Goal: Contribute content: Add original content to the website for others to see

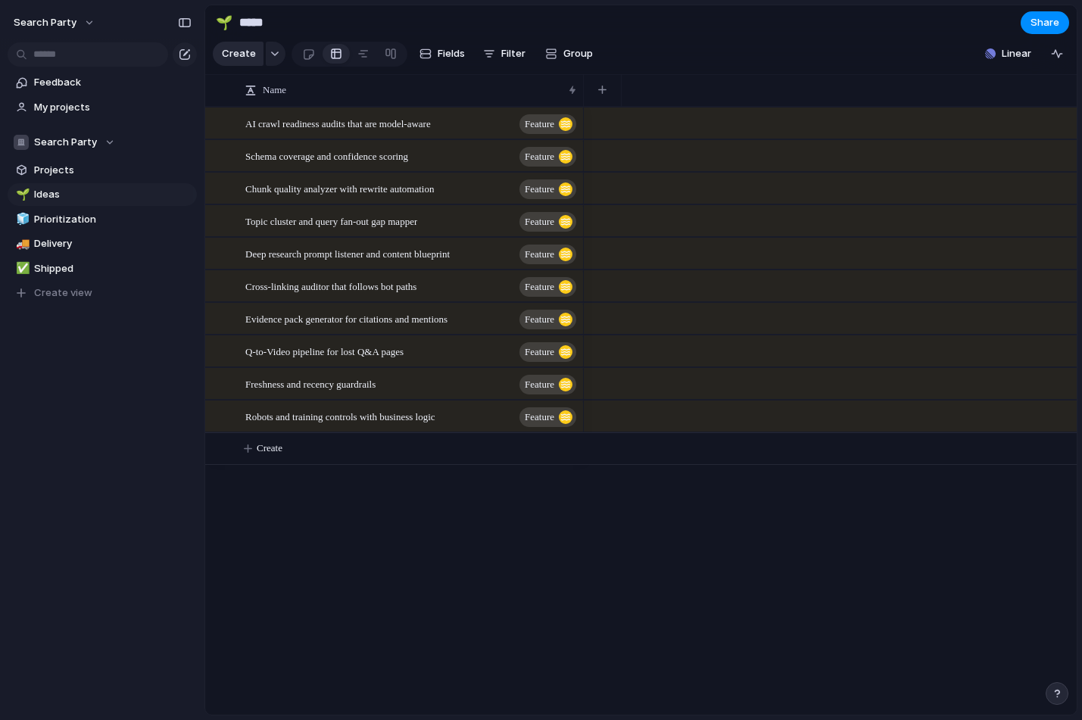
click at [234, 52] on span "Create" at bounding box center [239, 53] width 34 height 15
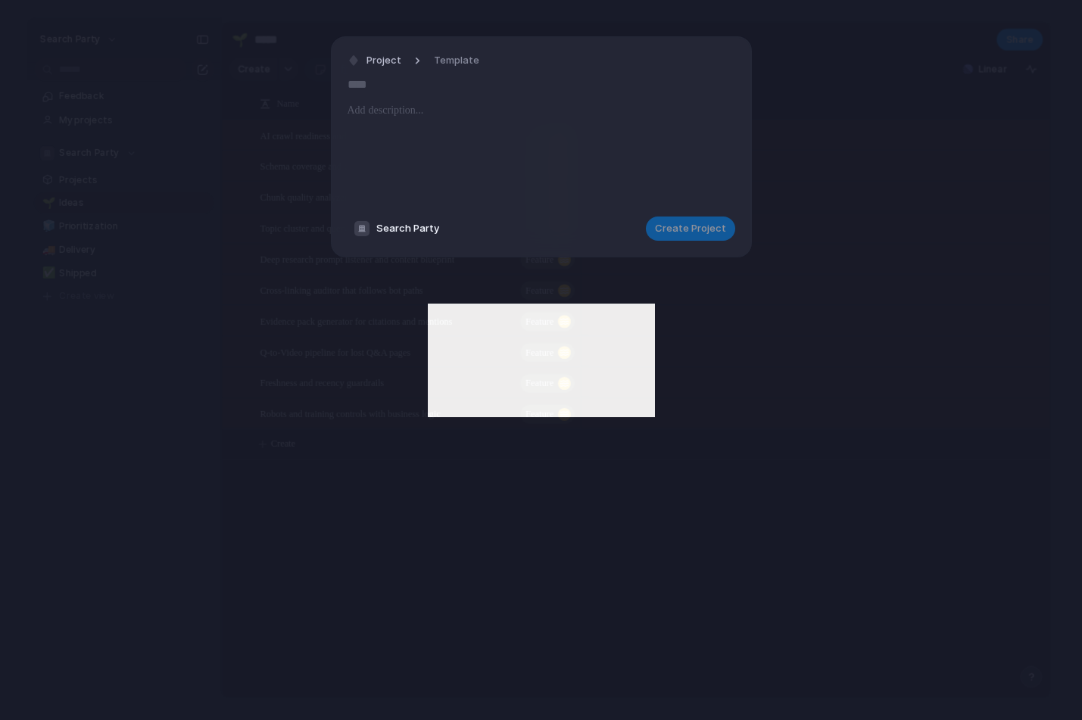
click at [408, 119] on div at bounding box center [542, 153] width 388 height 103
click at [409, 91] on input "text" at bounding box center [542, 85] width 388 height 24
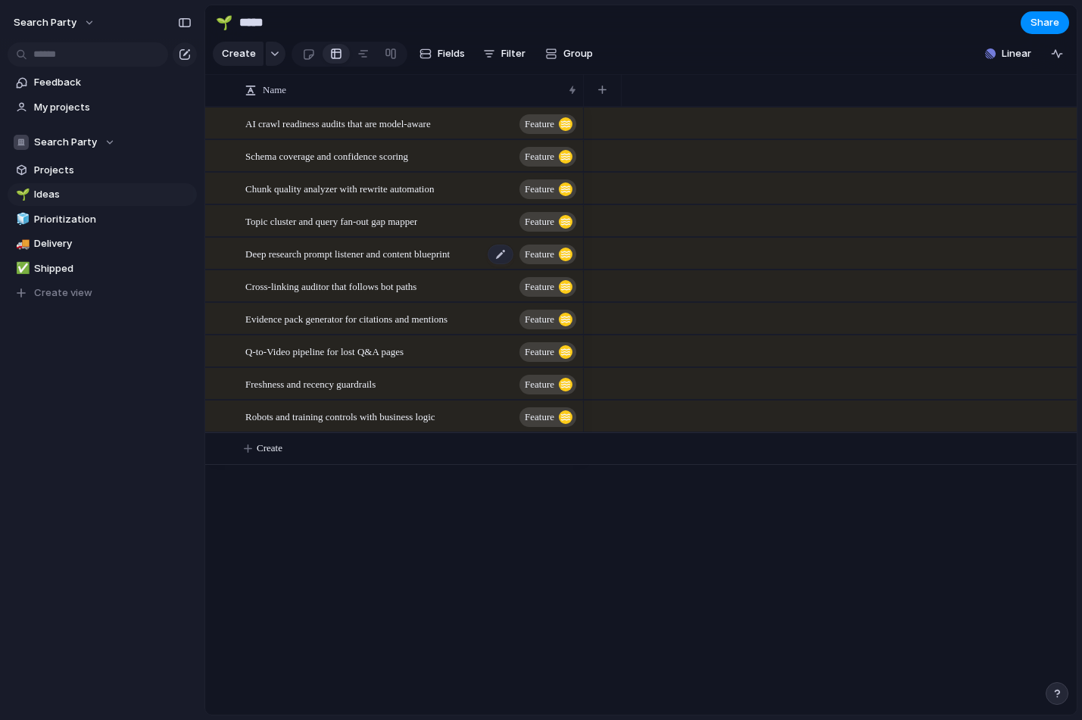
click at [370, 262] on span "Deep research prompt listener and content blueprint" at bounding box center [347, 253] width 205 height 17
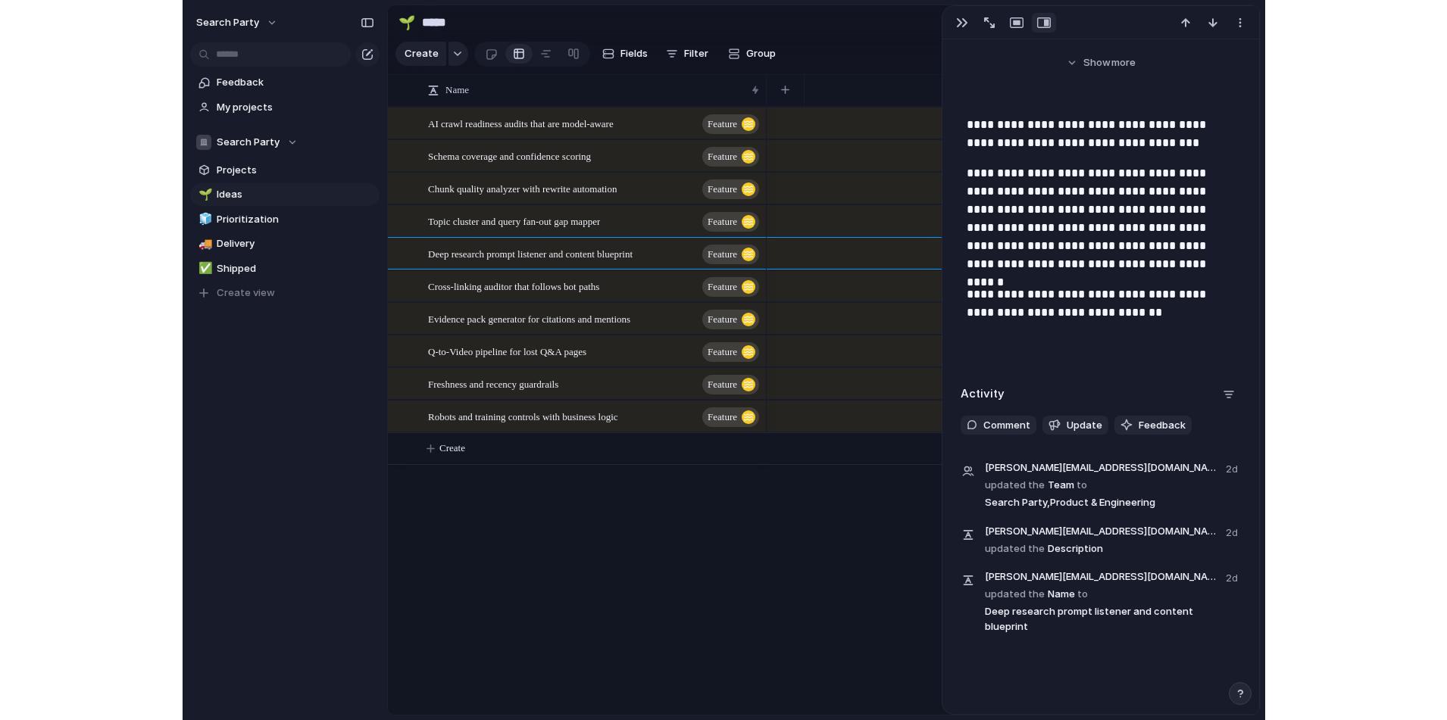
scroll to position [242, 0]
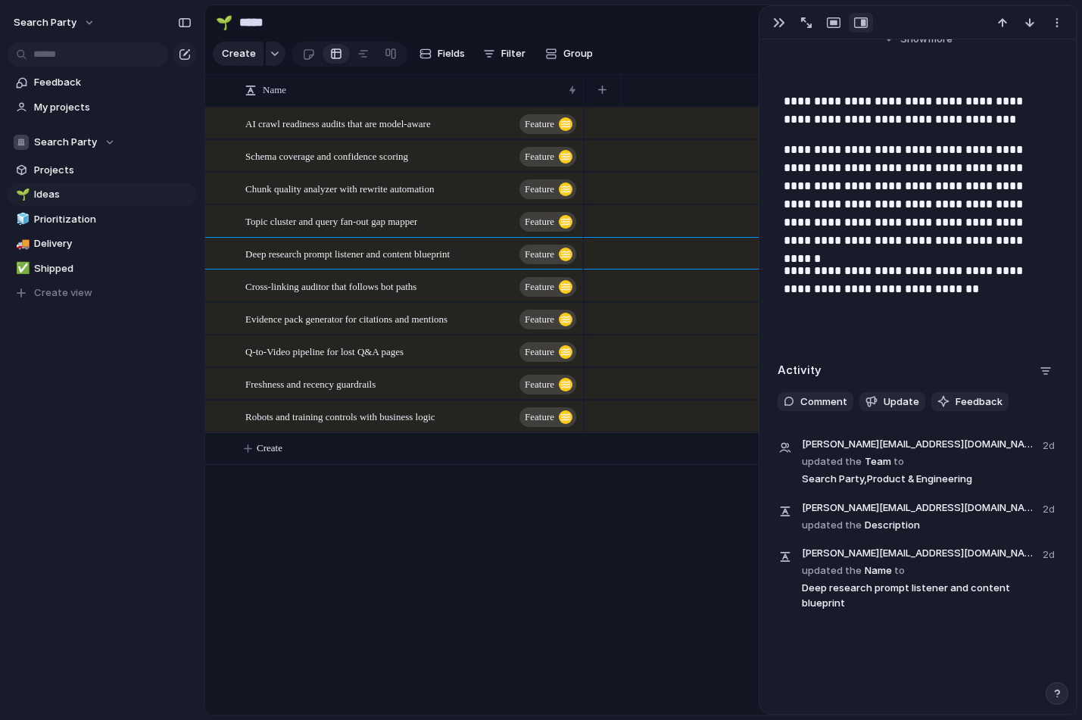
click at [517, 540] on div "AI crawl readiness audits that are model-aware Feature Schema coverage and conf…" at bounding box center [641, 411] width 872 height 608
click at [774, 23] on div "button" at bounding box center [779, 23] width 12 height 12
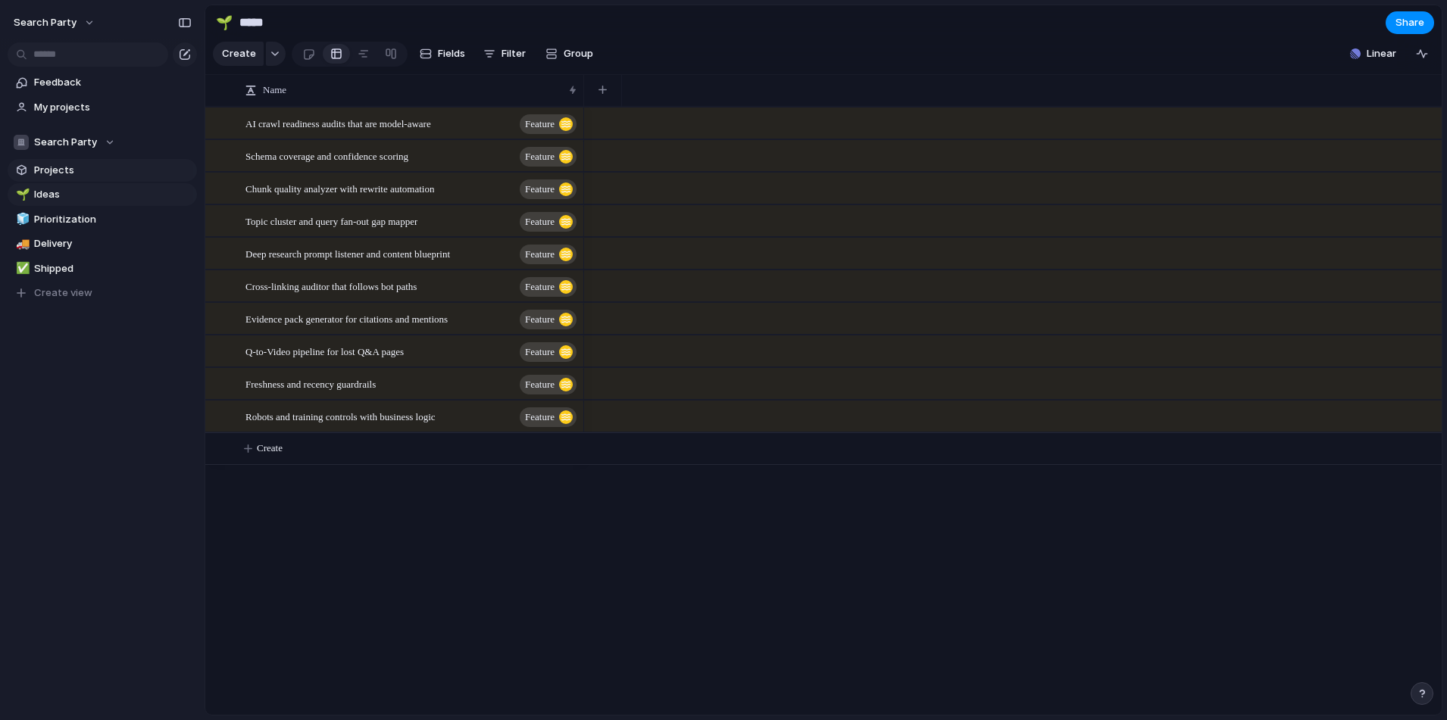
click at [73, 169] on span "Projects" at bounding box center [113, 170] width 158 height 15
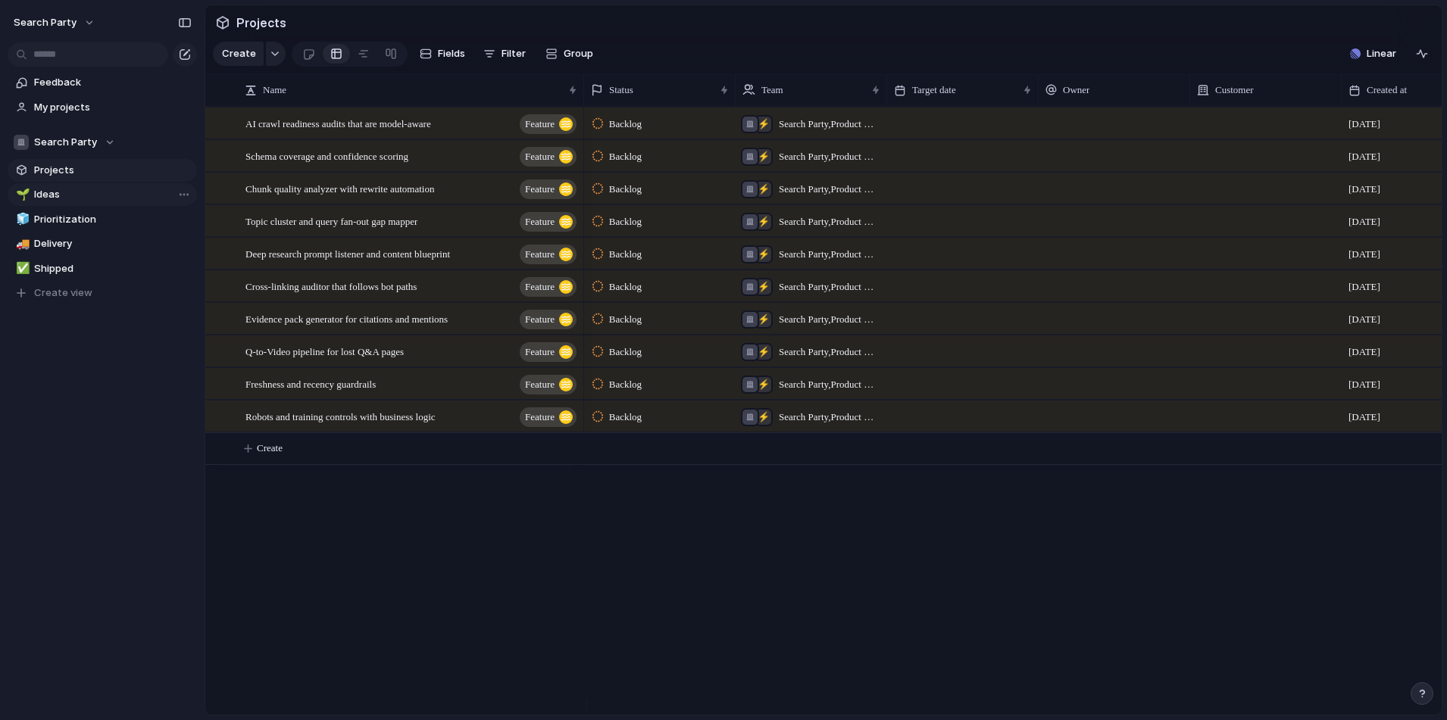
click at [71, 195] on span "Ideas" at bounding box center [113, 194] width 158 height 15
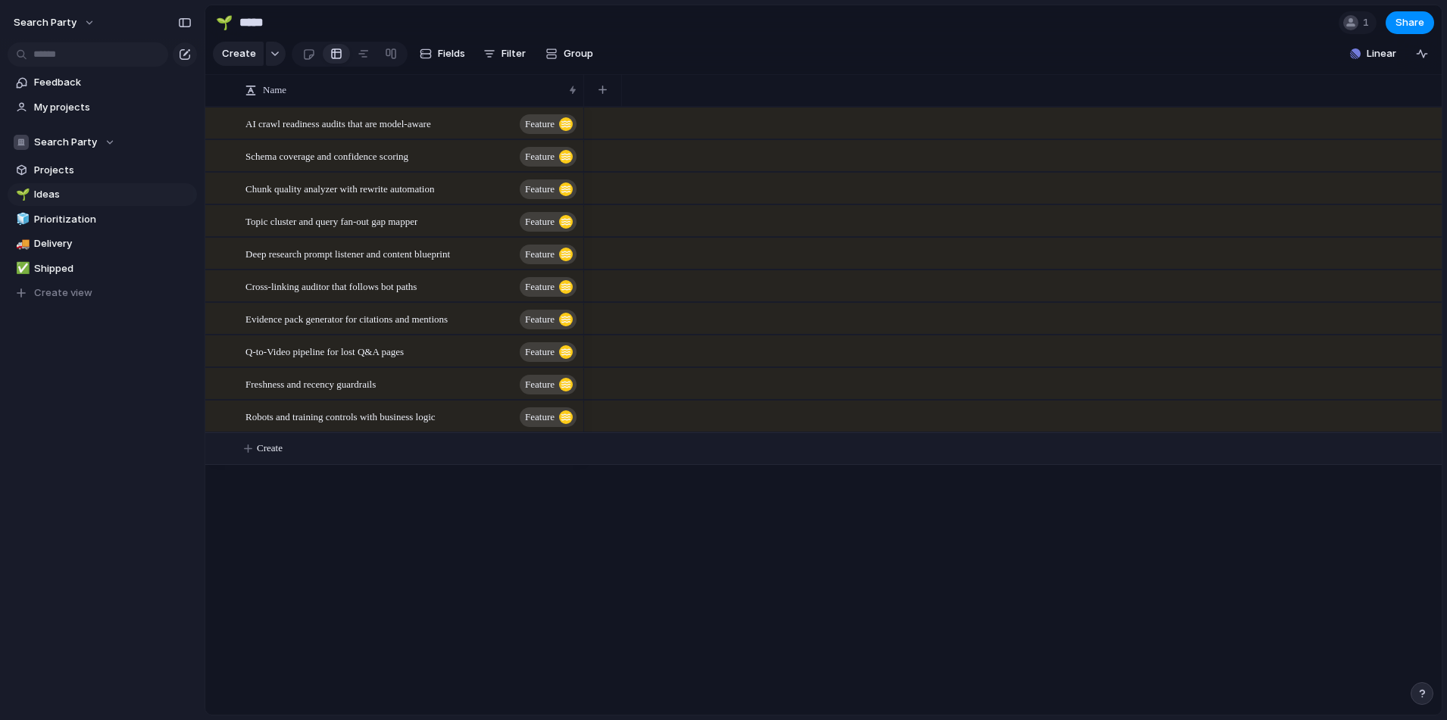
click at [270, 456] on span "Create" at bounding box center [270, 448] width 26 height 15
click at [397, 295] on span "Cross-linking auditor that follows bot paths" at bounding box center [330, 285] width 171 height 17
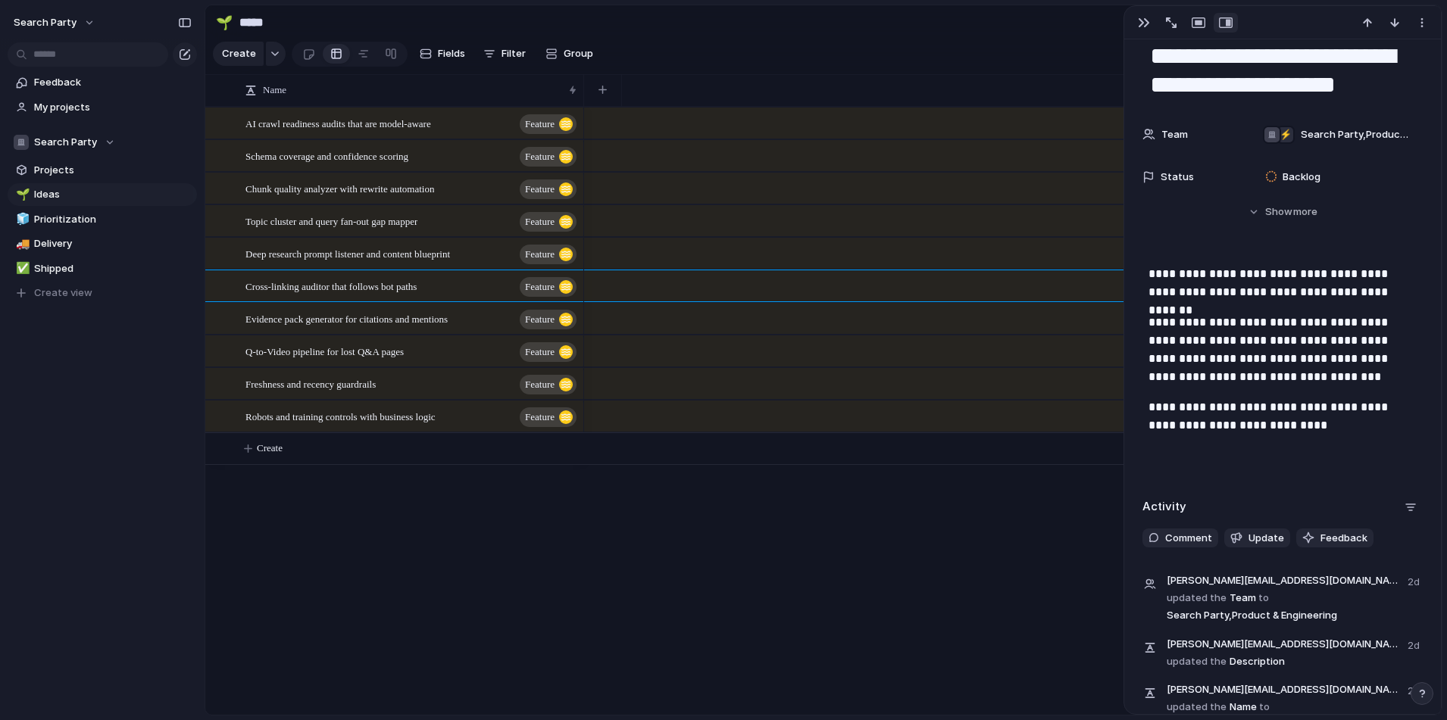
scroll to position [145, 0]
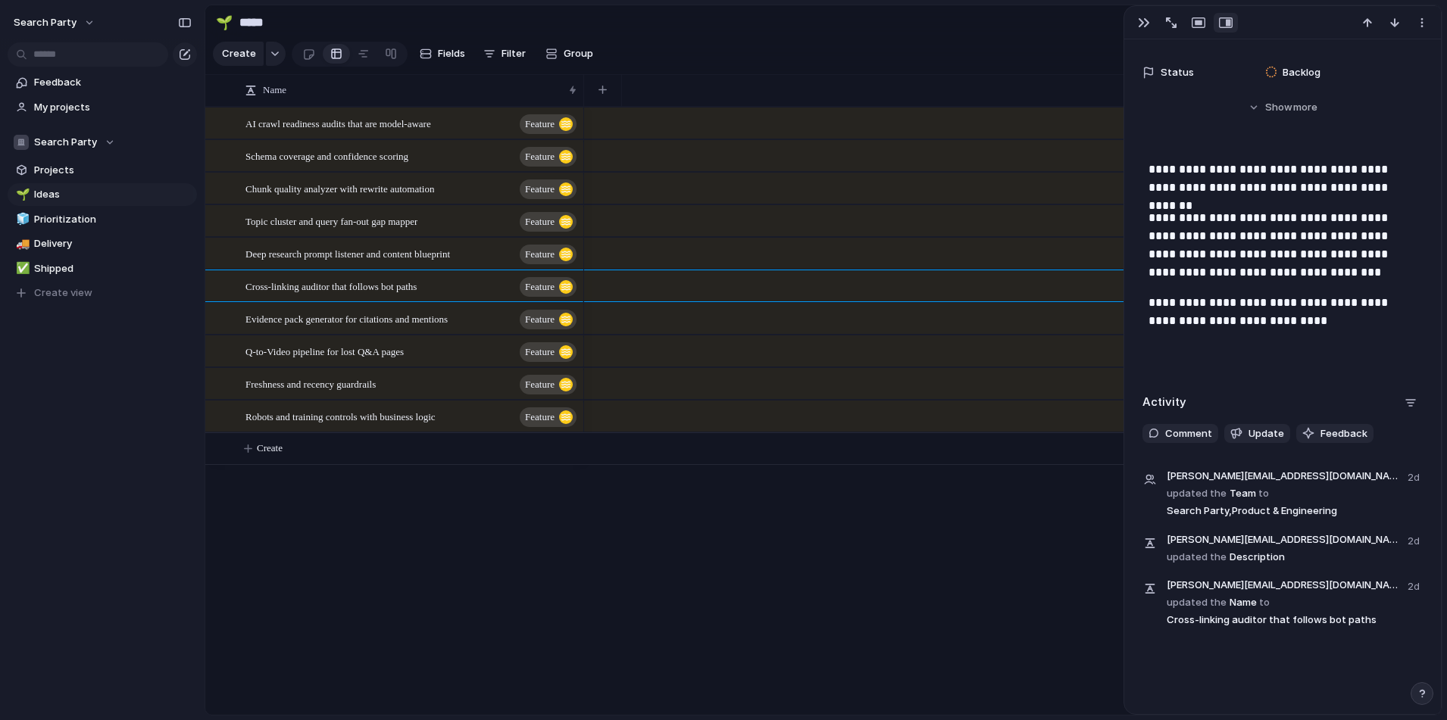
click at [751, 601] on div at bounding box center [1012, 411] width 857 height 608
click at [1082, 24] on button "button" at bounding box center [1144, 23] width 24 height 20
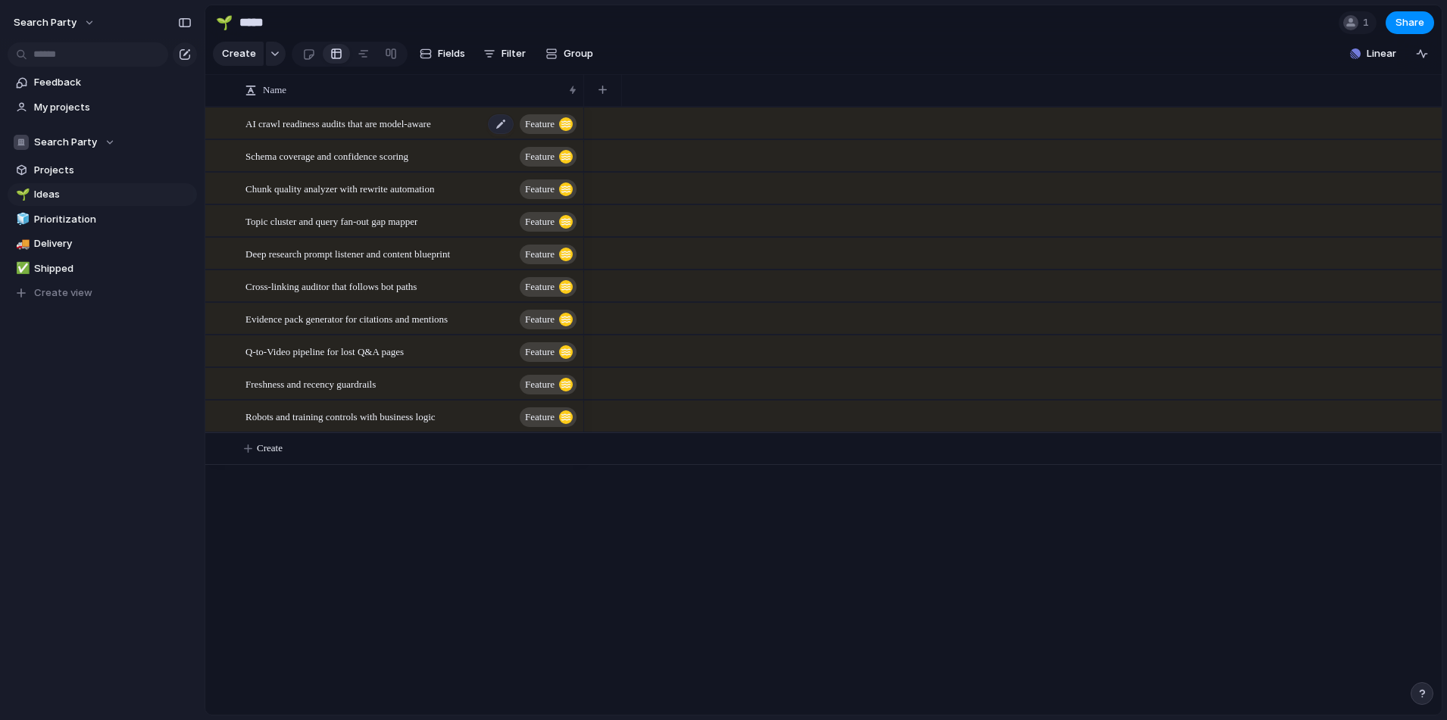
click at [333, 132] on span "AI crawl readiness audits that are model-aware" at bounding box center [338, 122] width 186 height 17
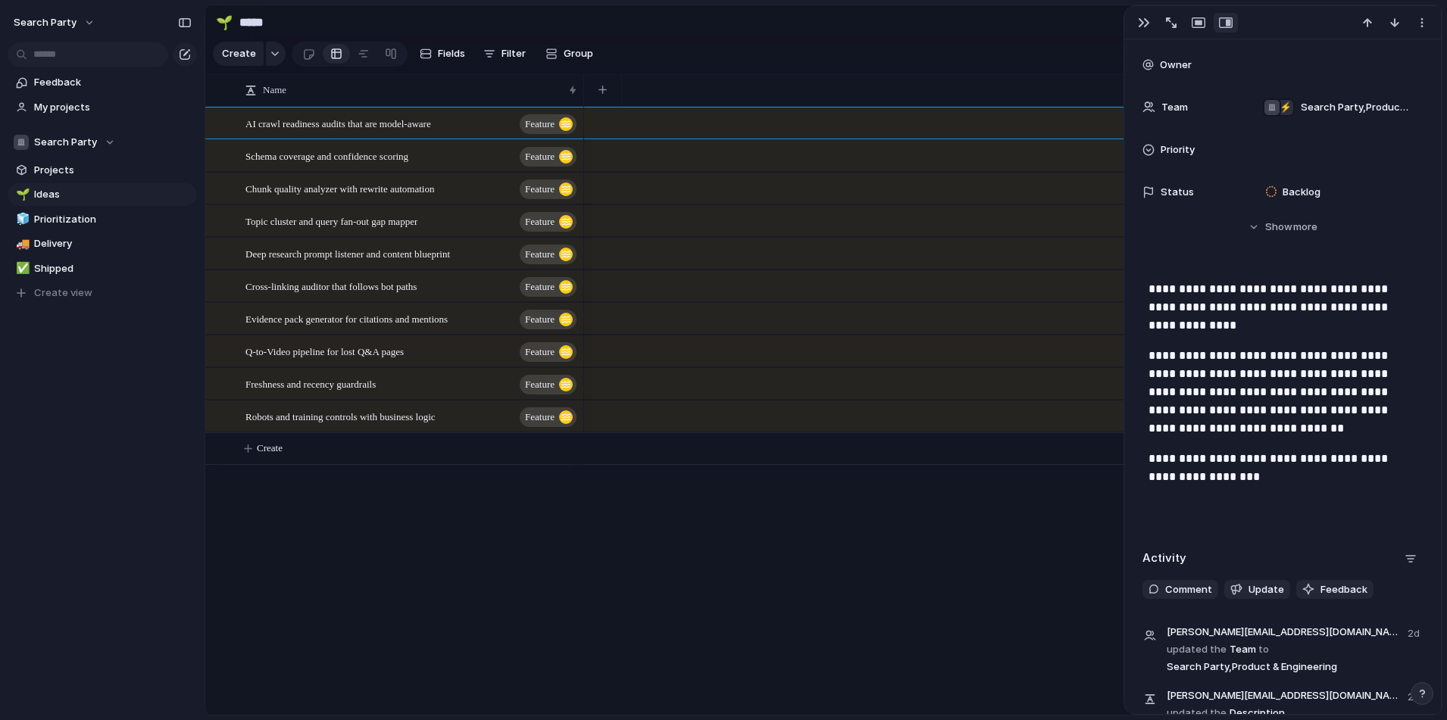
scroll to position [327, 0]
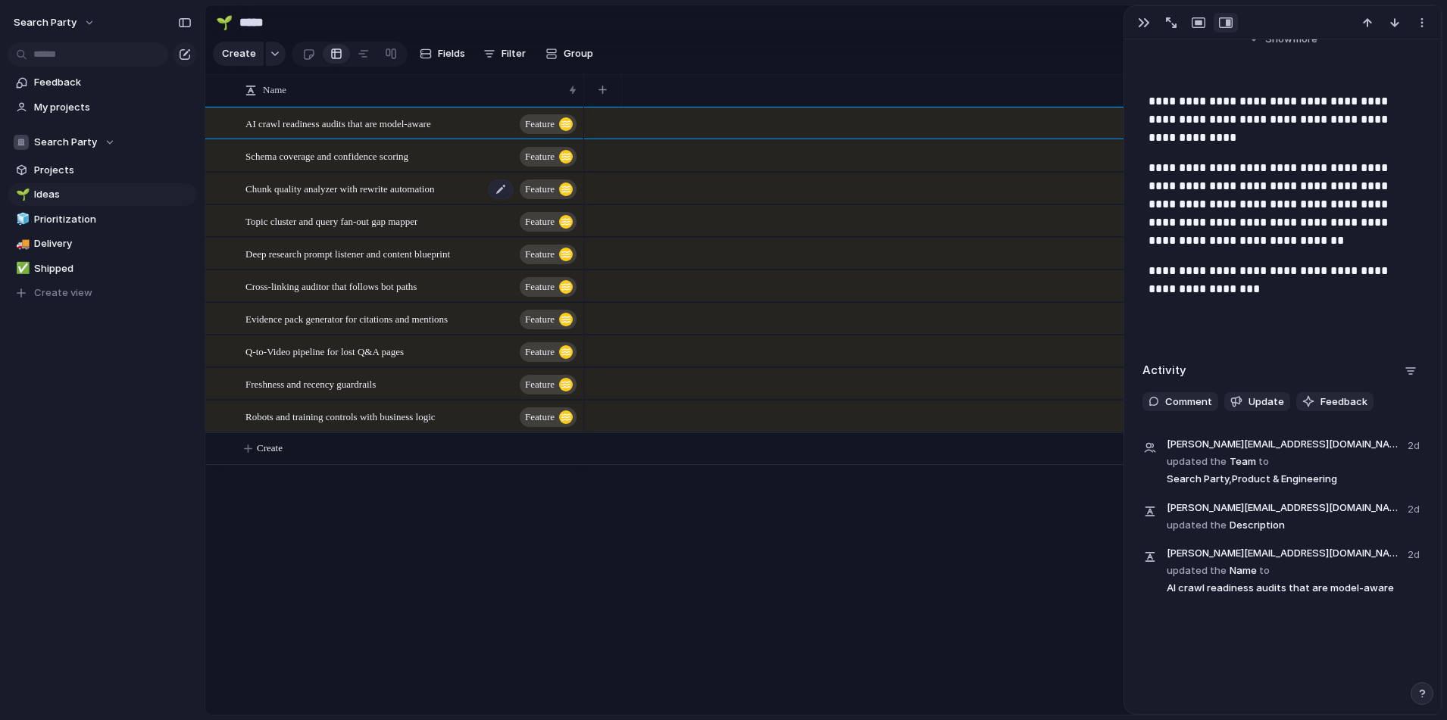
click at [317, 191] on span "Chunk quality analyzer with rewrite automation" at bounding box center [339, 188] width 189 height 17
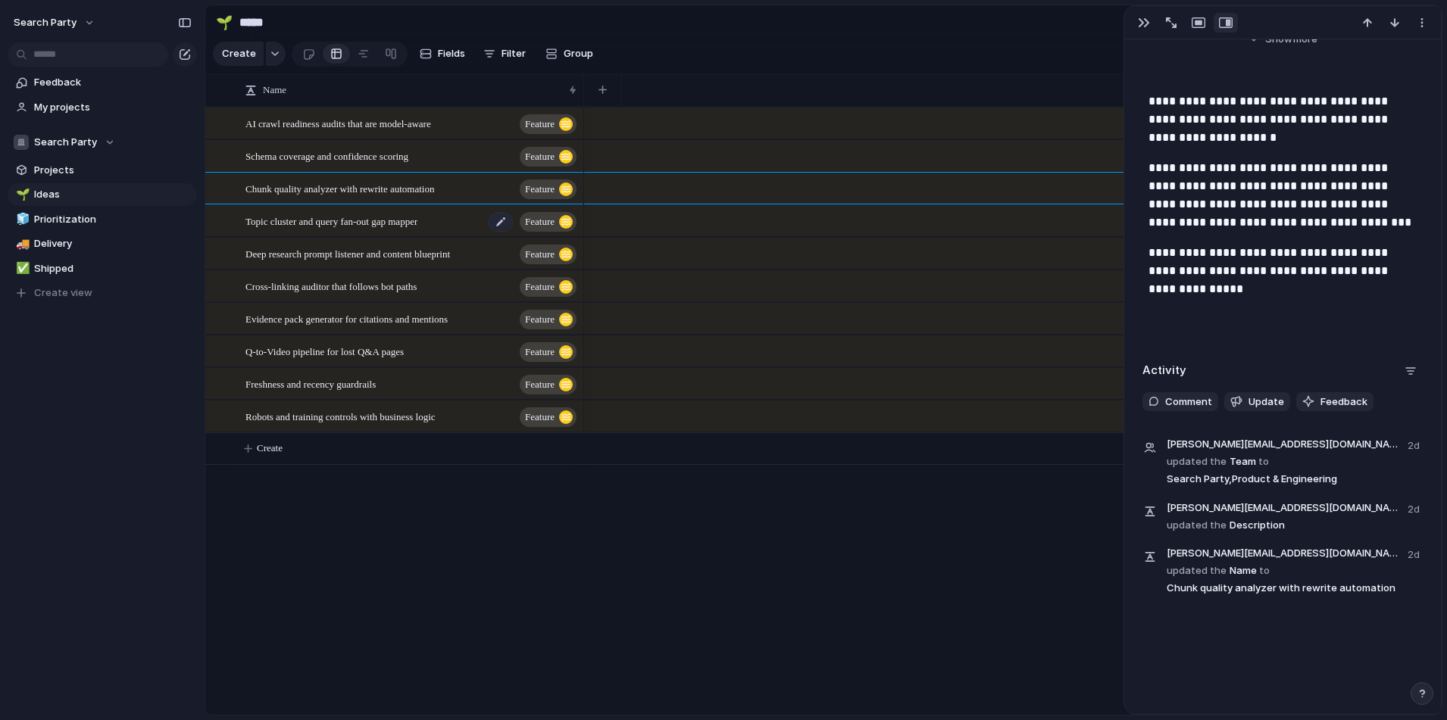
click at [361, 226] on span "Topic cluster and query fan-out gap mapper" at bounding box center [331, 220] width 172 height 17
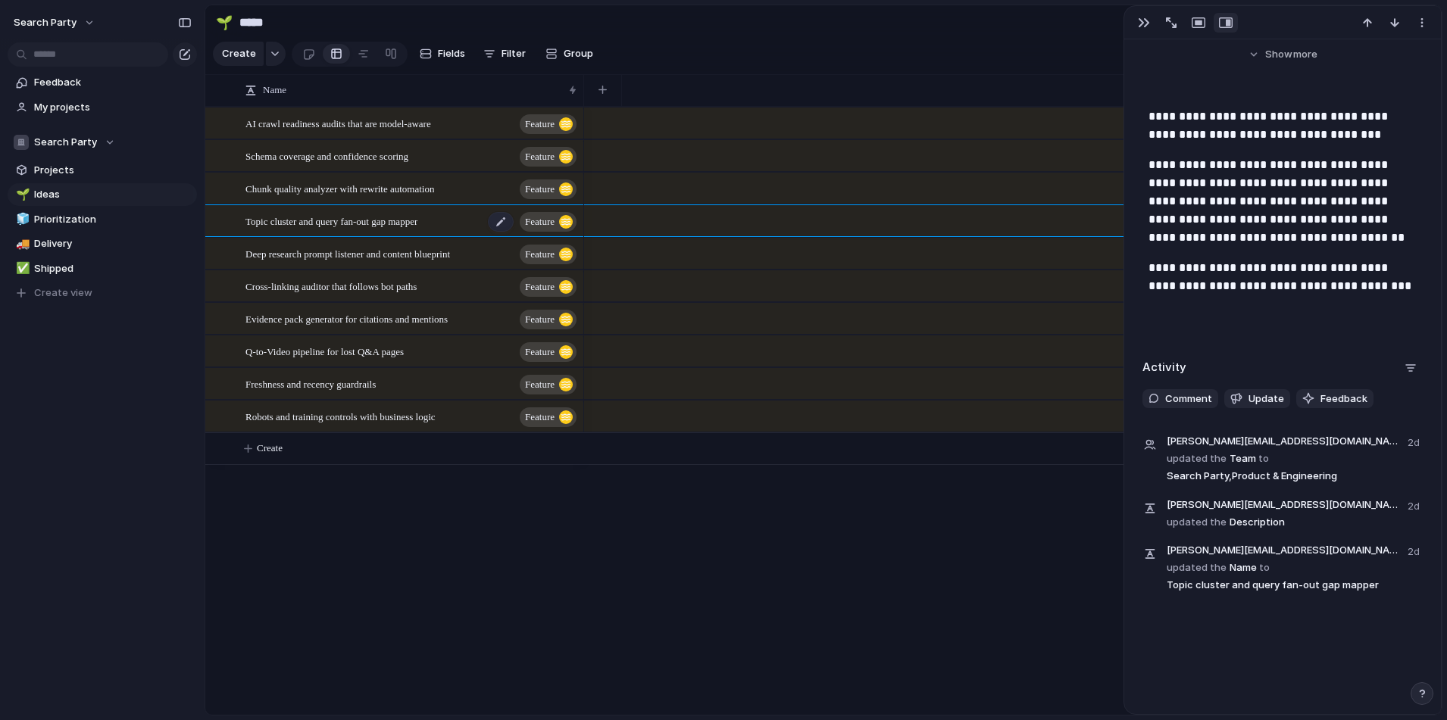
scroll to position [248, 0]
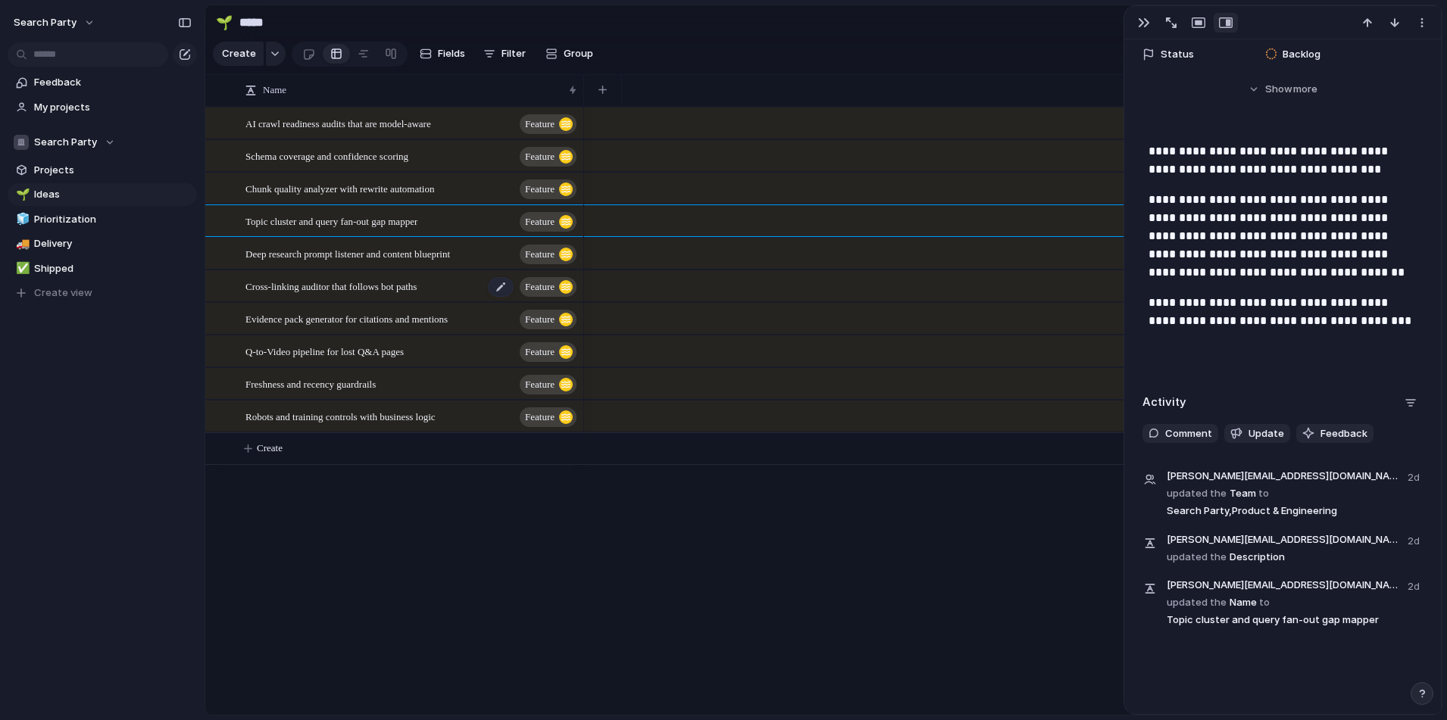
click at [361, 290] on span "Cross-linking auditor that follows bot paths" at bounding box center [330, 285] width 171 height 17
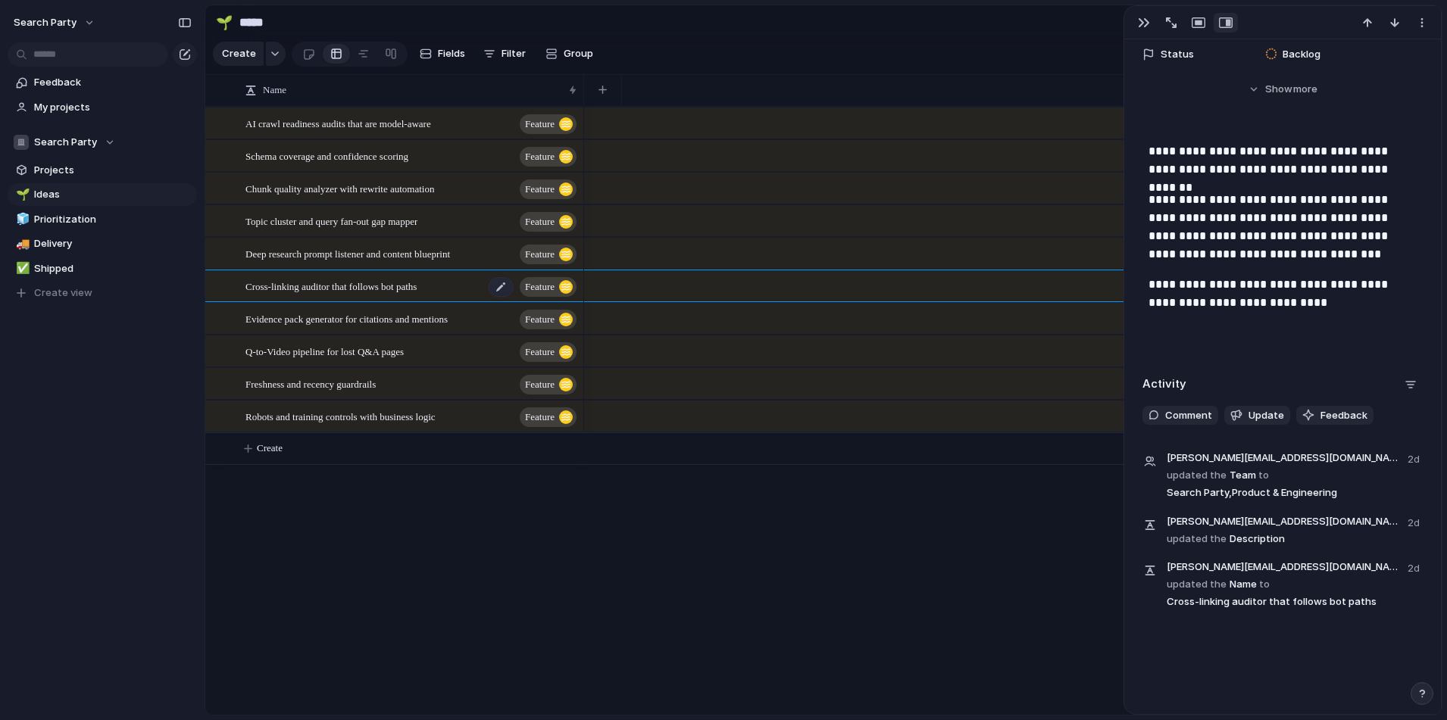
scroll to position [230, 0]
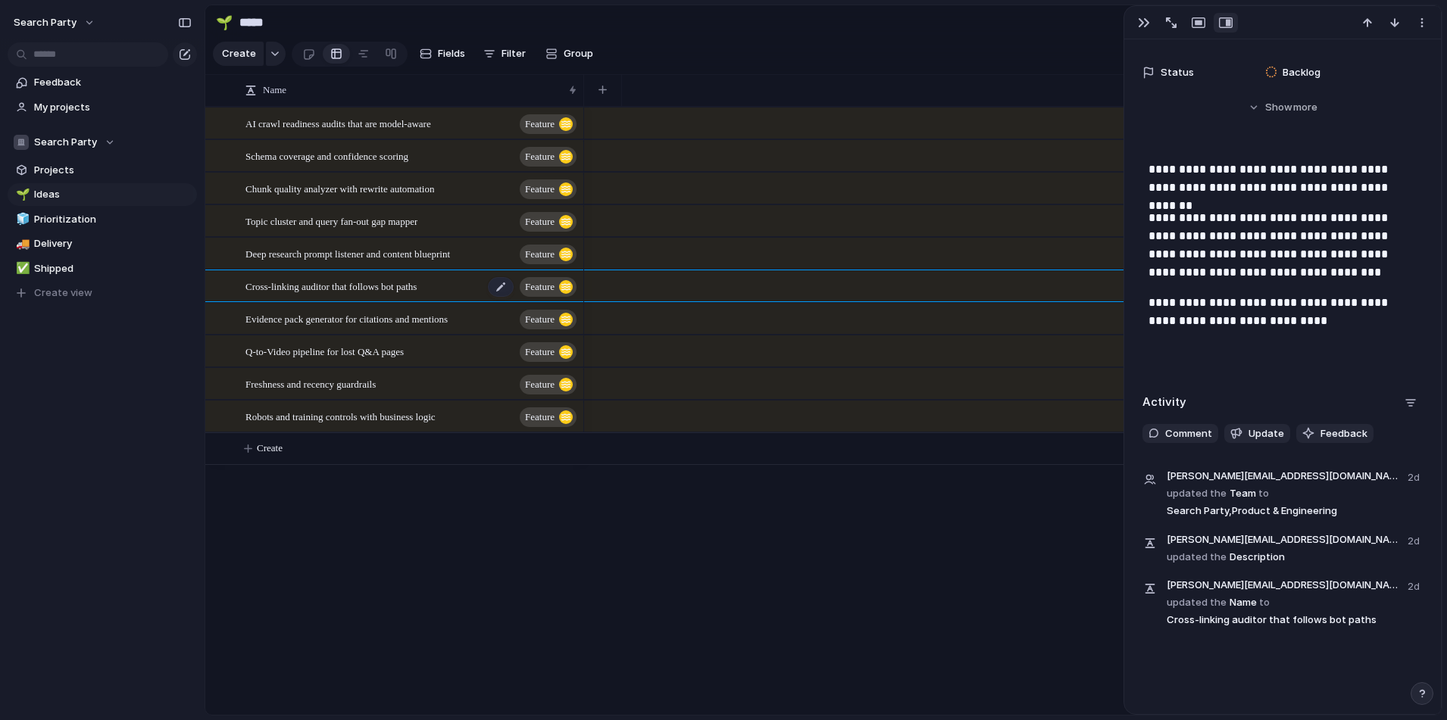
click at [362, 302] on div "Cross-linking auditor that follows bot paths Feature" at bounding box center [411, 286] width 333 height 31
click at [346, 350] on div "Q-to-Video pipeline for lost Q&A pages Feature" at bounding box center [411, 351] width 333 height 31
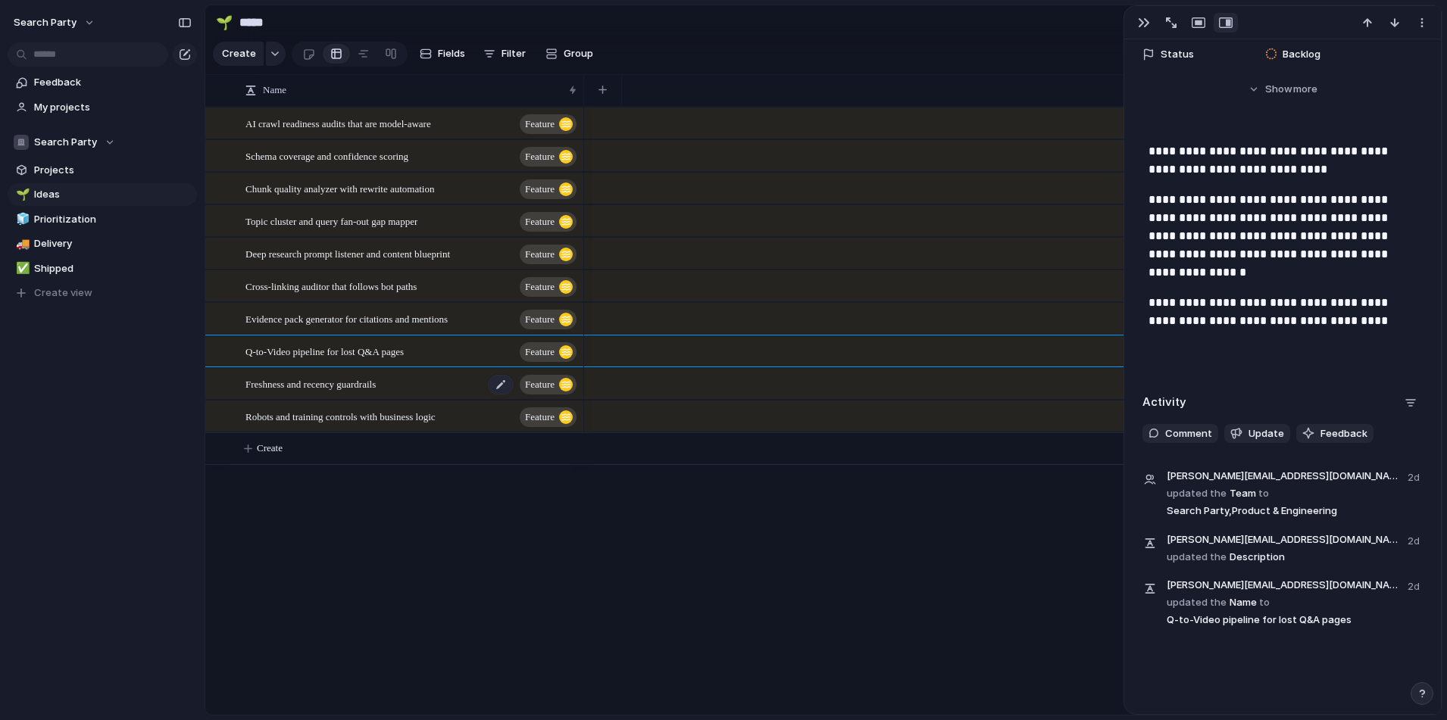
click at [340, 392] on span "Freshness and recency guardrails" at bounding box center [310, 383] width 130 height 17
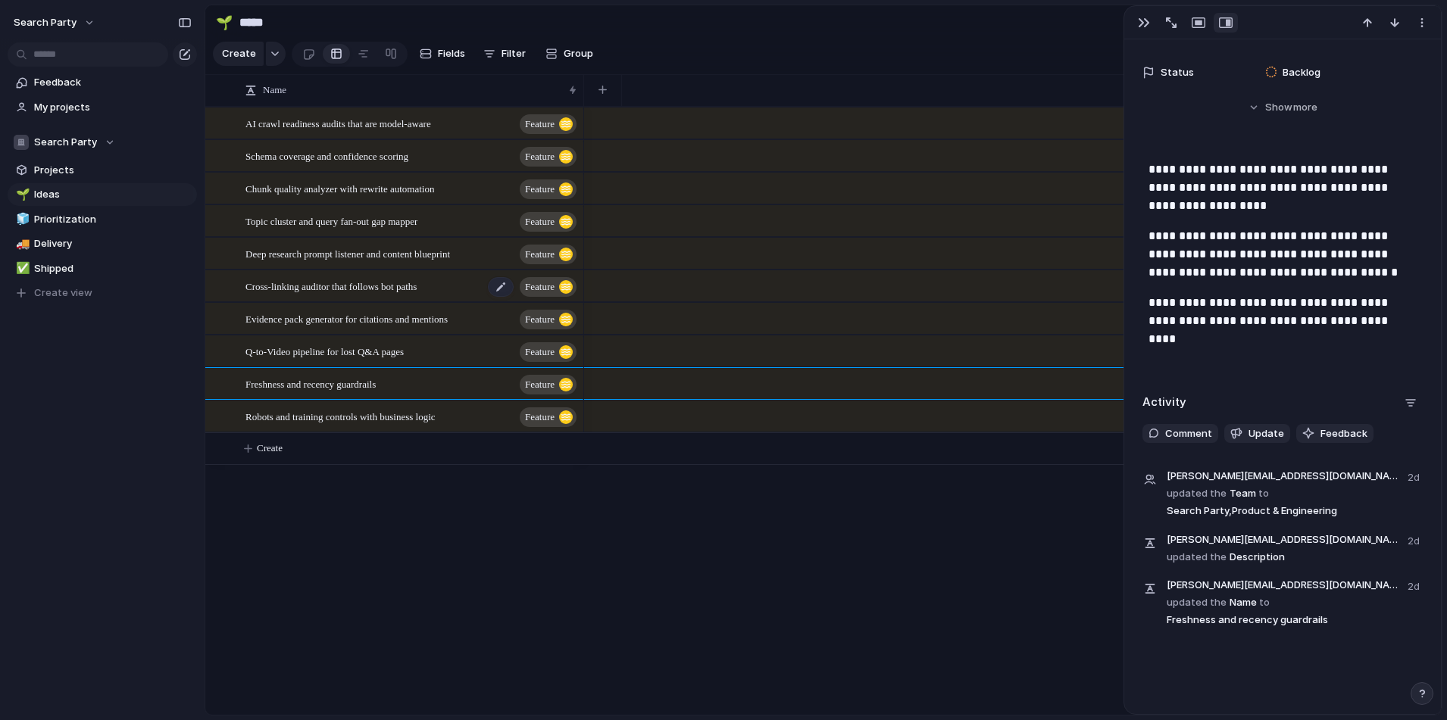
click at [351, 292] on span "Cross-linking auditor that follows bot paths" at bounding box center [330, 285] width 171 height 17
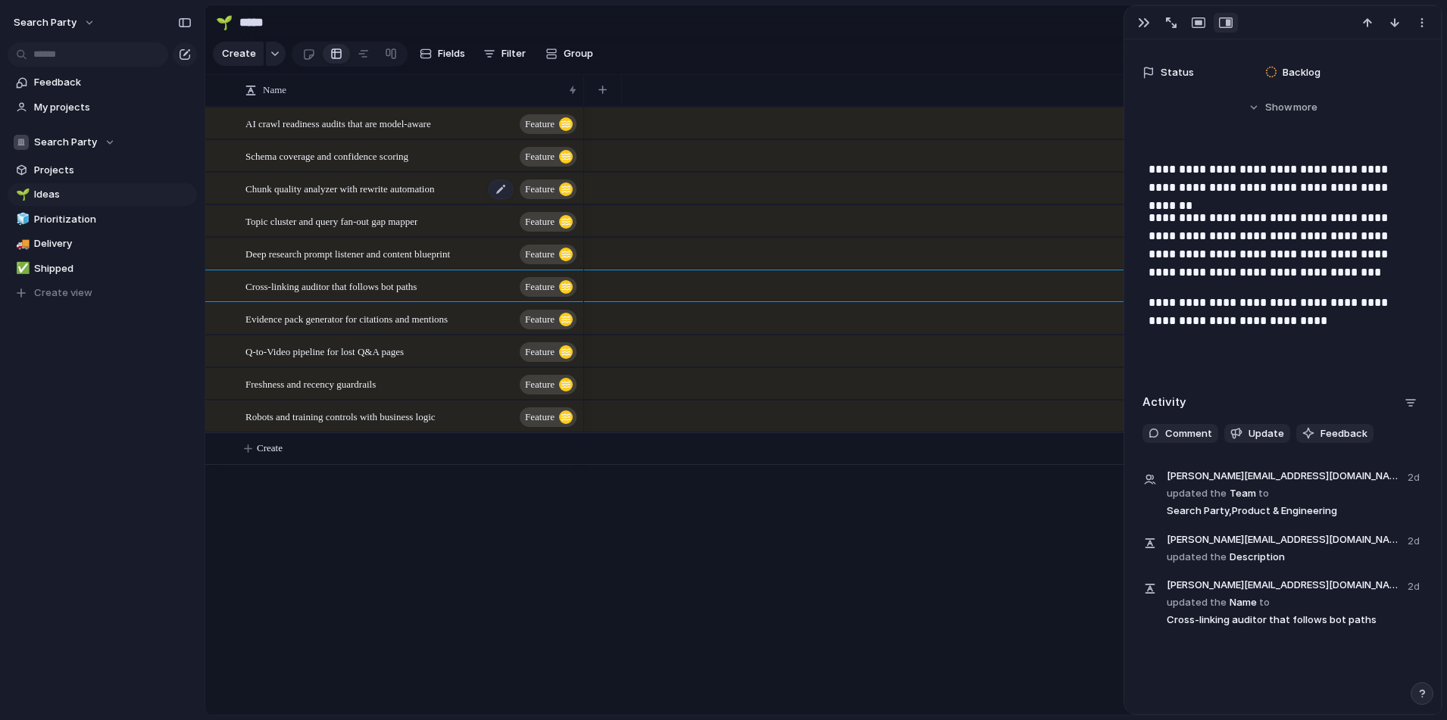
click at [350, 205] on div "Chunk quality analyzer with rewrite automation Feature" at bounding box center [411, 188] width 333 height 31
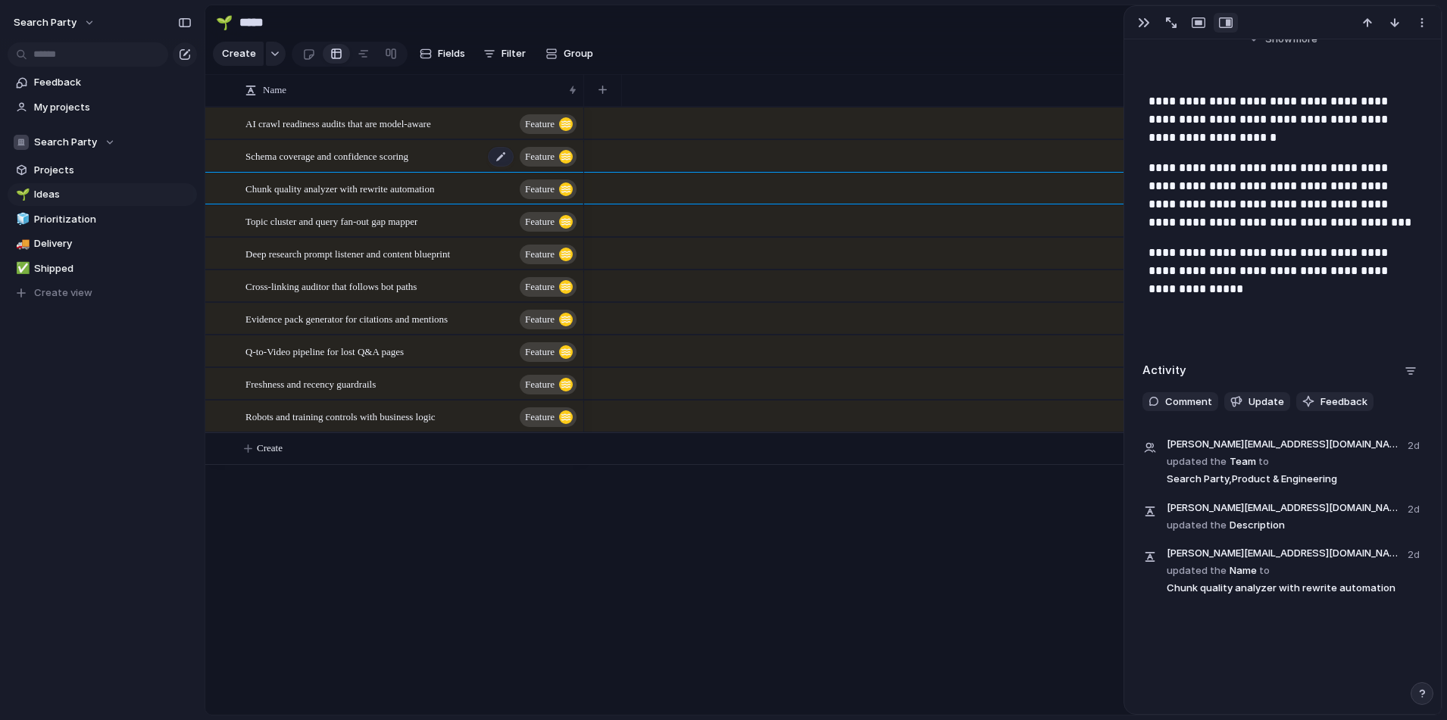
click at [345, 172] on div "Schema coverage and confidence scoring Feature" at bounding box center [411, 156] width 333 height 31
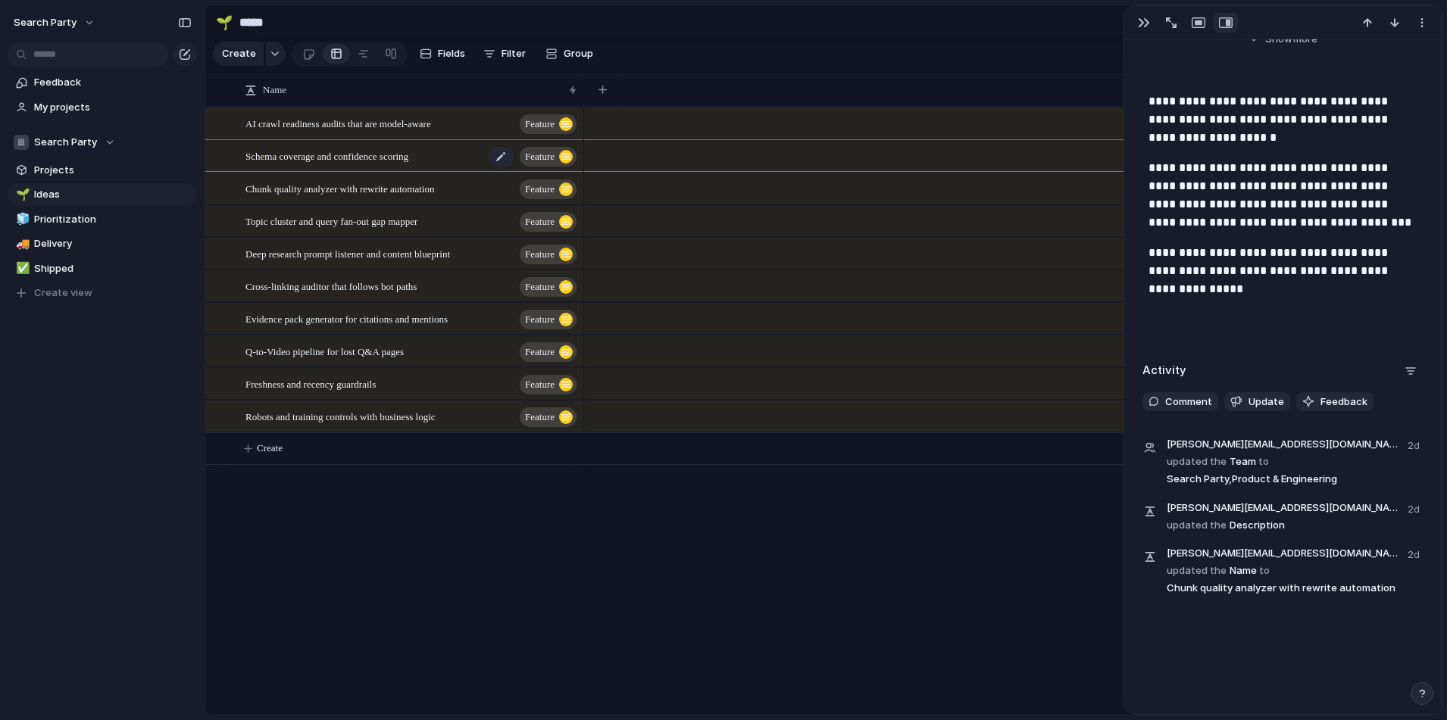
scroll to position [267, 0]
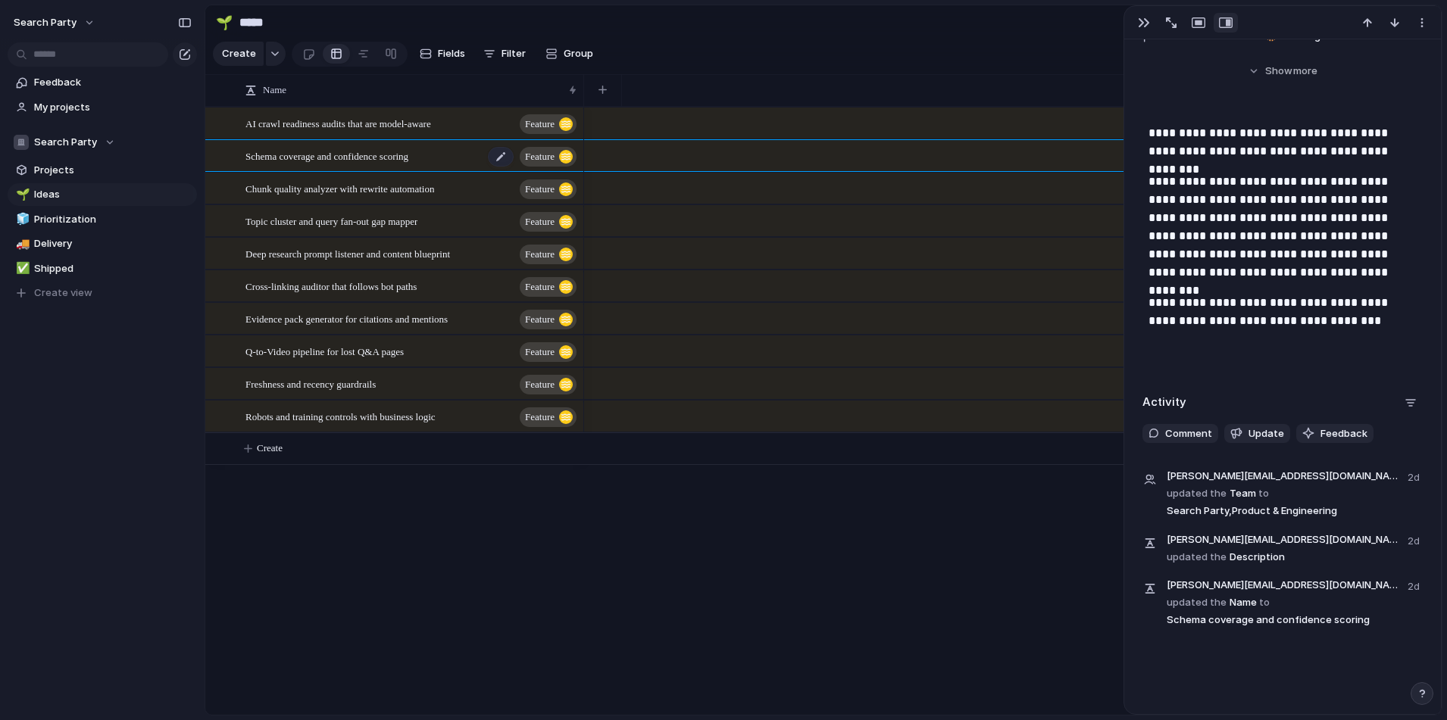
click at [355, 161] on span "Schema coverage and confidence scoring" at bounding box center [326, 155] width 163 height 17
click at [357, 139] on div "AI crawl readiness audits that are model-aware Feature" at bounding box center [411, 123] width 333 height 31
type textarea "**********"
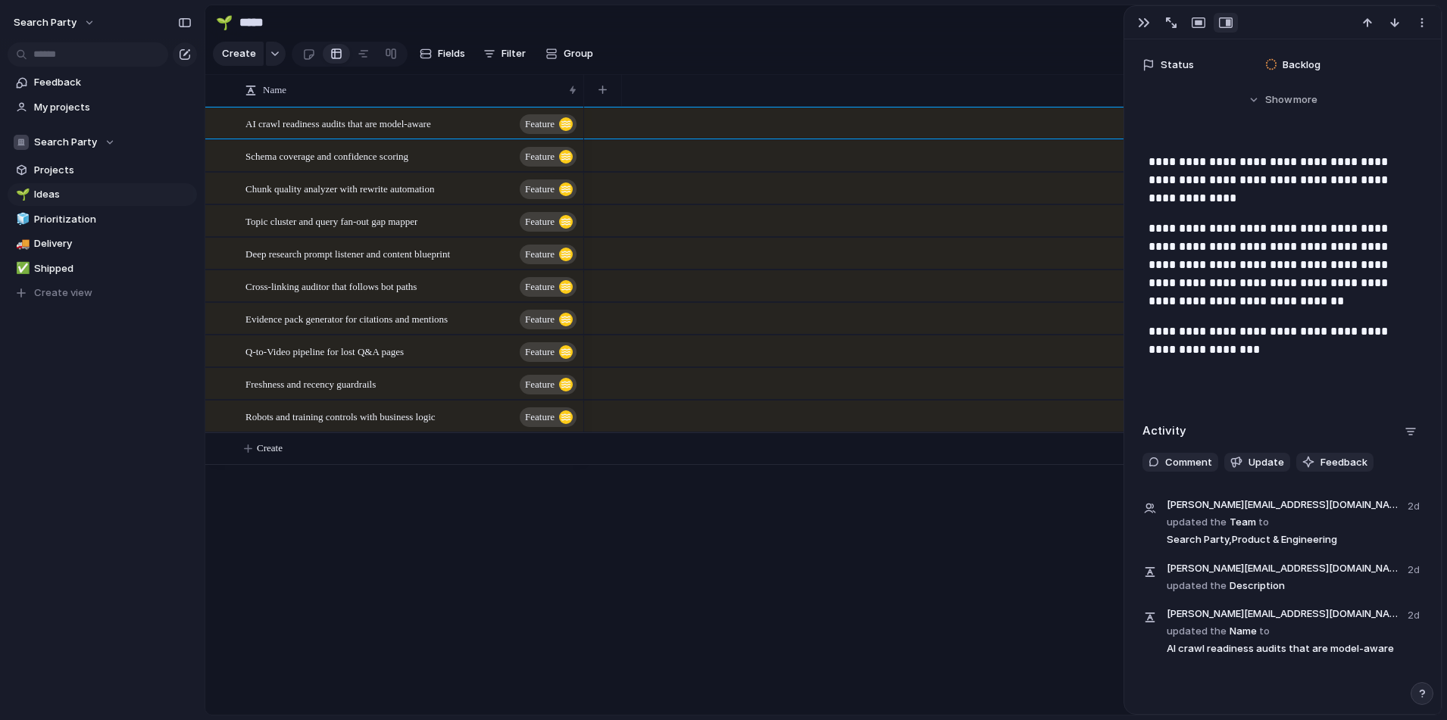
scroll to position [327, 0]
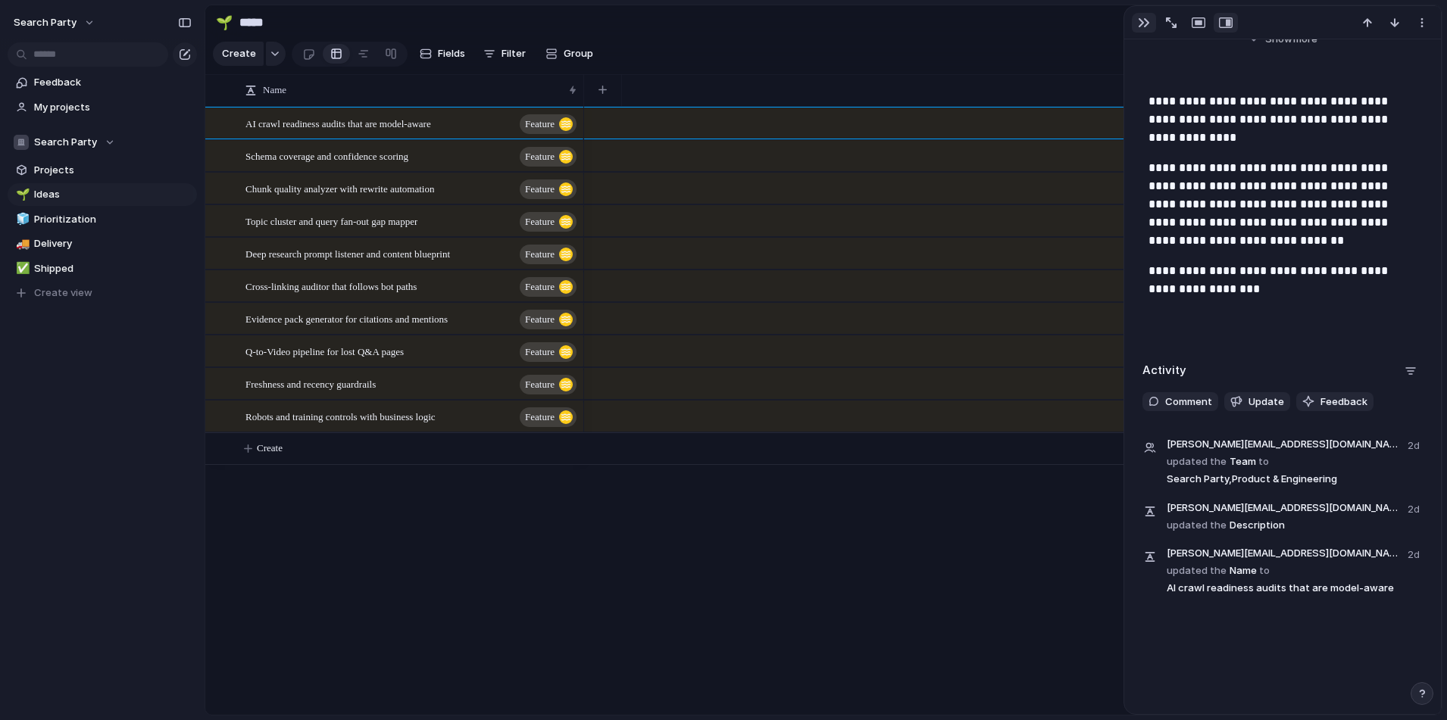
click at [1082, 27] on button "button" at bounding box center [1144, 23] width 24 height 20
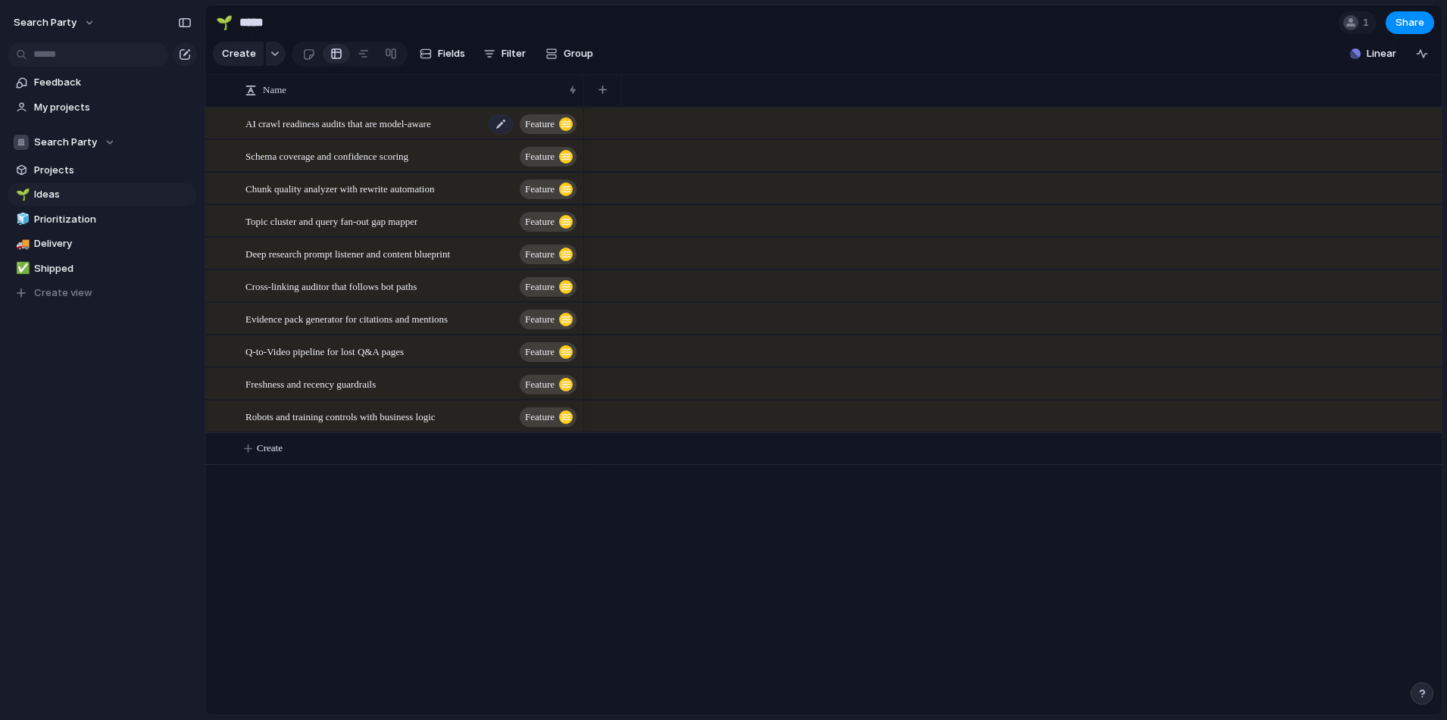
click at [298, 132] on span "AI crawl readiness audits that are model-aware" at bounding box center [338, 122] width 186 height 17
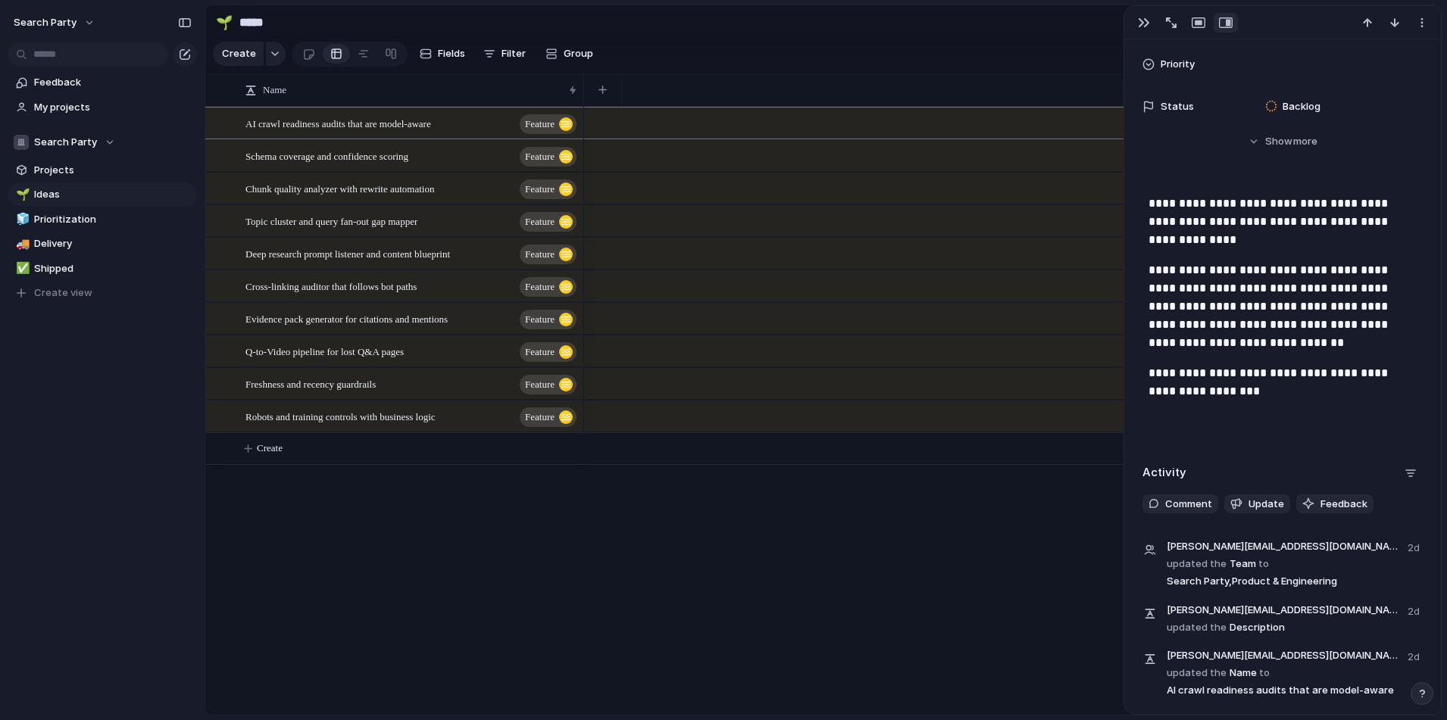
scroll to position [316, 0]
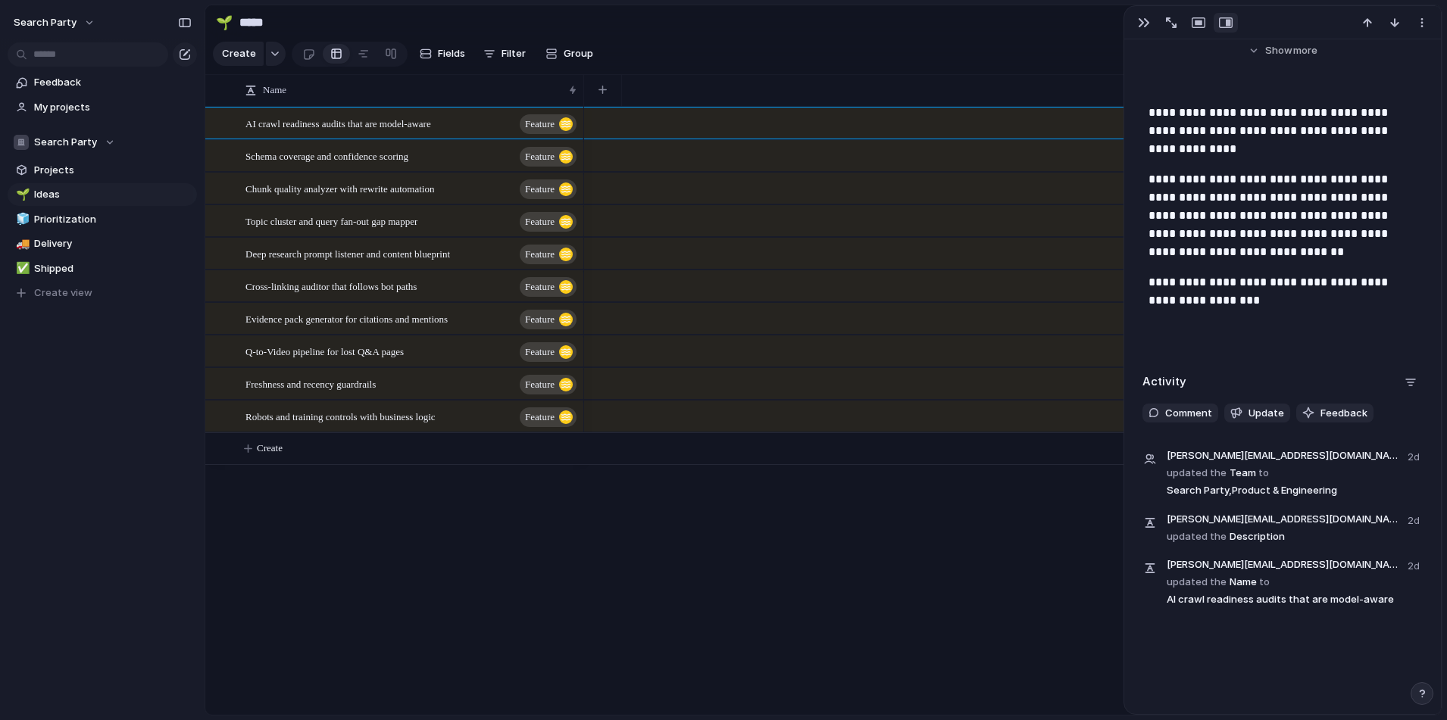
click at [395, 578] on div "AI crawl readiness audits that are model-aware Feature Schema coverage and conf…" at bounding box center [823, 411] width 1236 height 608
click at [286, 555] on div "AI crawl readiness audits that are model-aware Feature Schema coverage and conf…" at bounding box center [823, 411] width 1236 height 608
click at [1082, 19] on div "button" at bounding box center [1144, 23] width 12 height 12
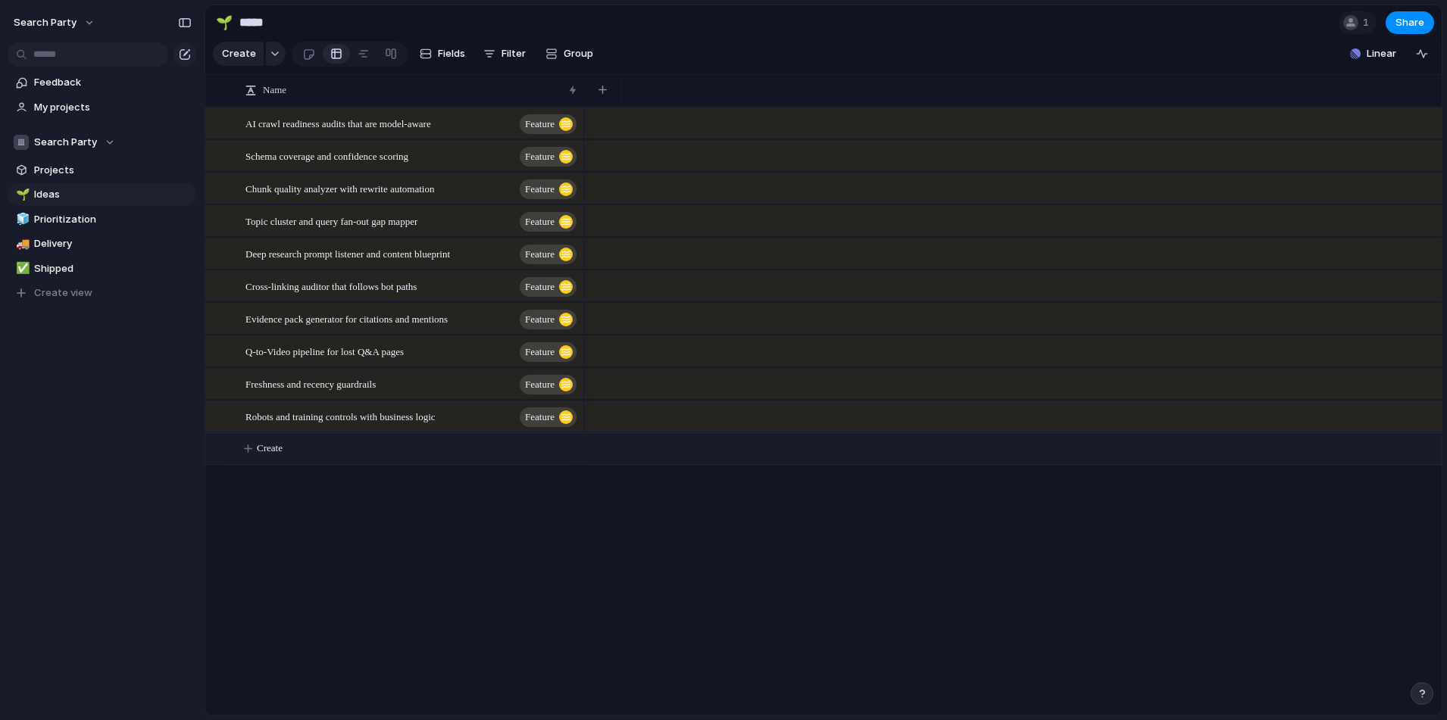
click at [262, 464] on button "Create" at bounding box center [842, 448] width 1245 height 31
click at [281, 461] on textarea at bounding box center [408, 462] width 327 height 17
click at [475, 454] on textarea at bounding box center [408, 462] width 327 height 17
type textarea "**********"
click at [360, 455] on span "Use Exa Websets for placement outreach enrichment" at bounding box center [349, 448] width 208 height 17
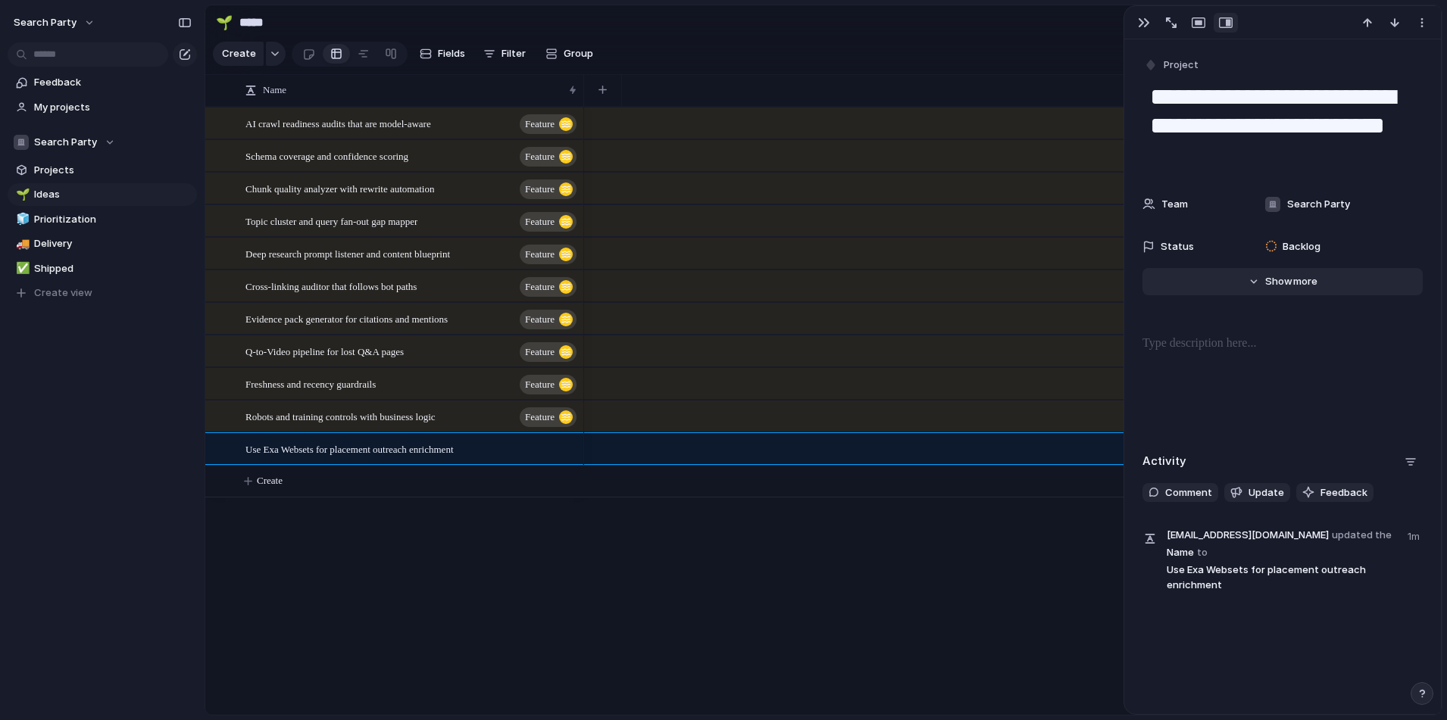
click at [1082, 292] on button "Hide Show more" at bounding box center [1282, 281] width 280 height 27
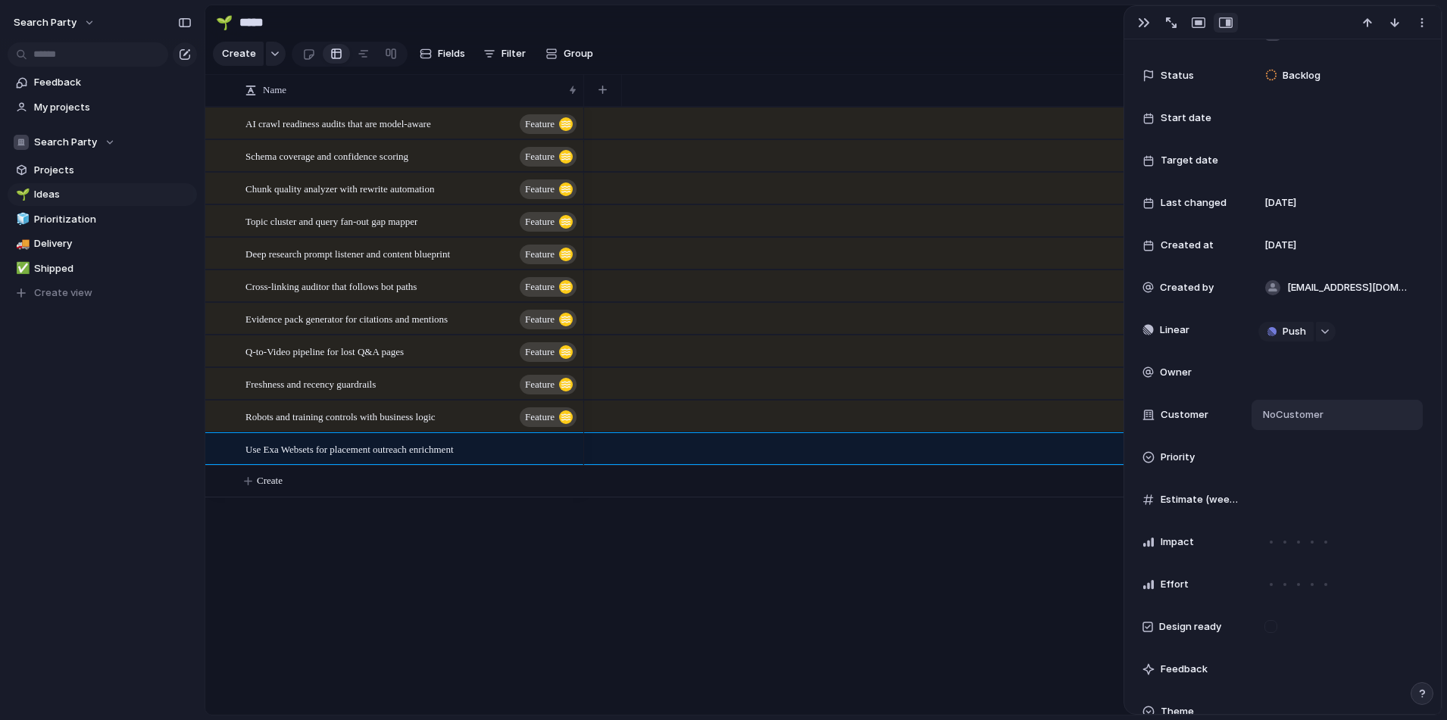
scroll to position [210, 0]
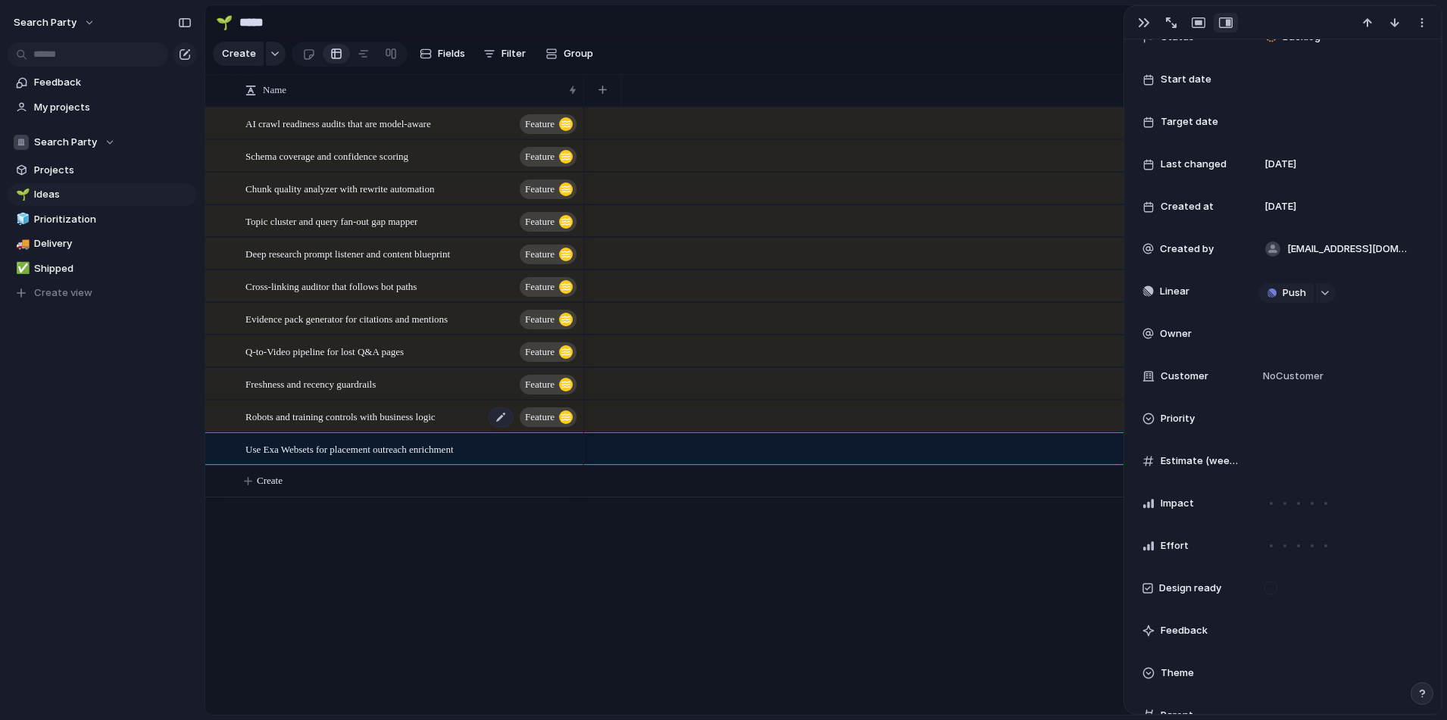
click at [436, 425] on span "Robots and training controls with business logic" at bounding box center [340, 416] width 190 height 17
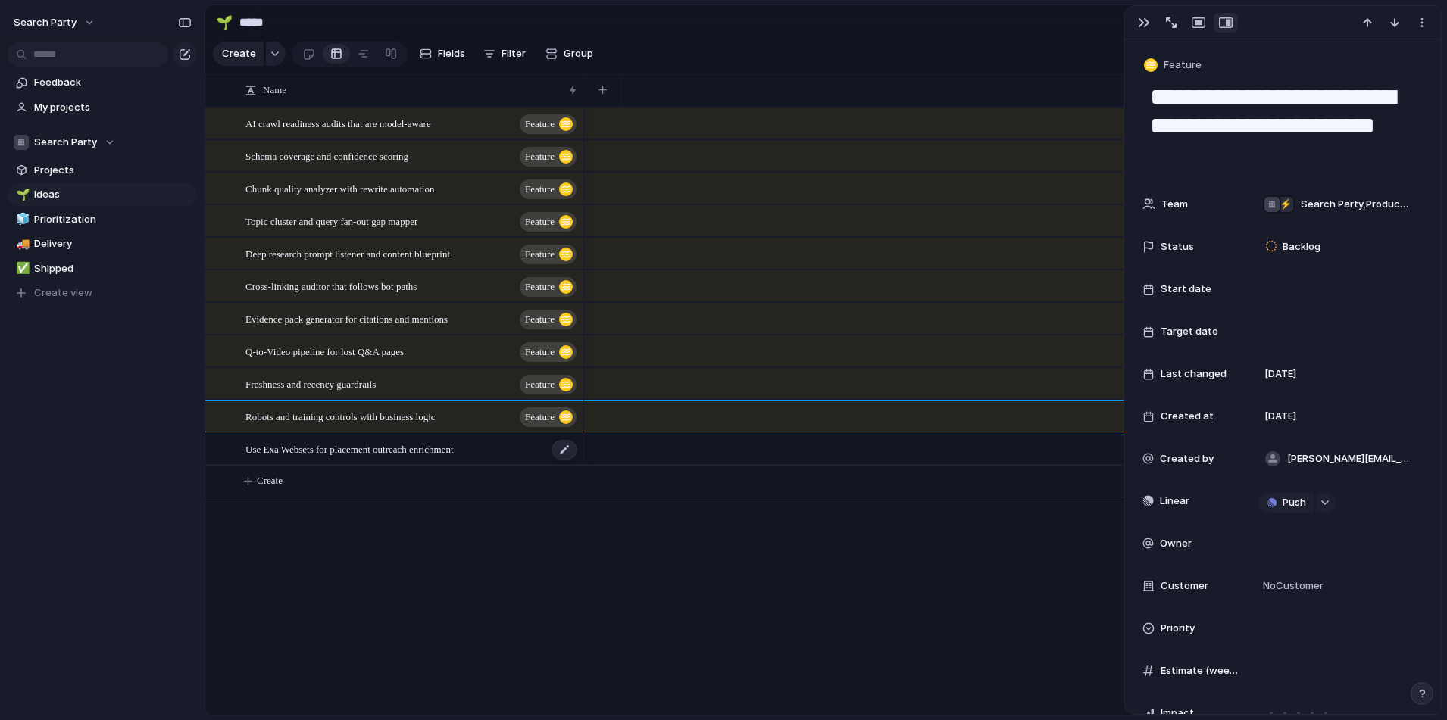
click at [432, 451] on span "Use Exa Websets for placement outreach enrichment" at bounding box center [349, 448] width 208 height 17
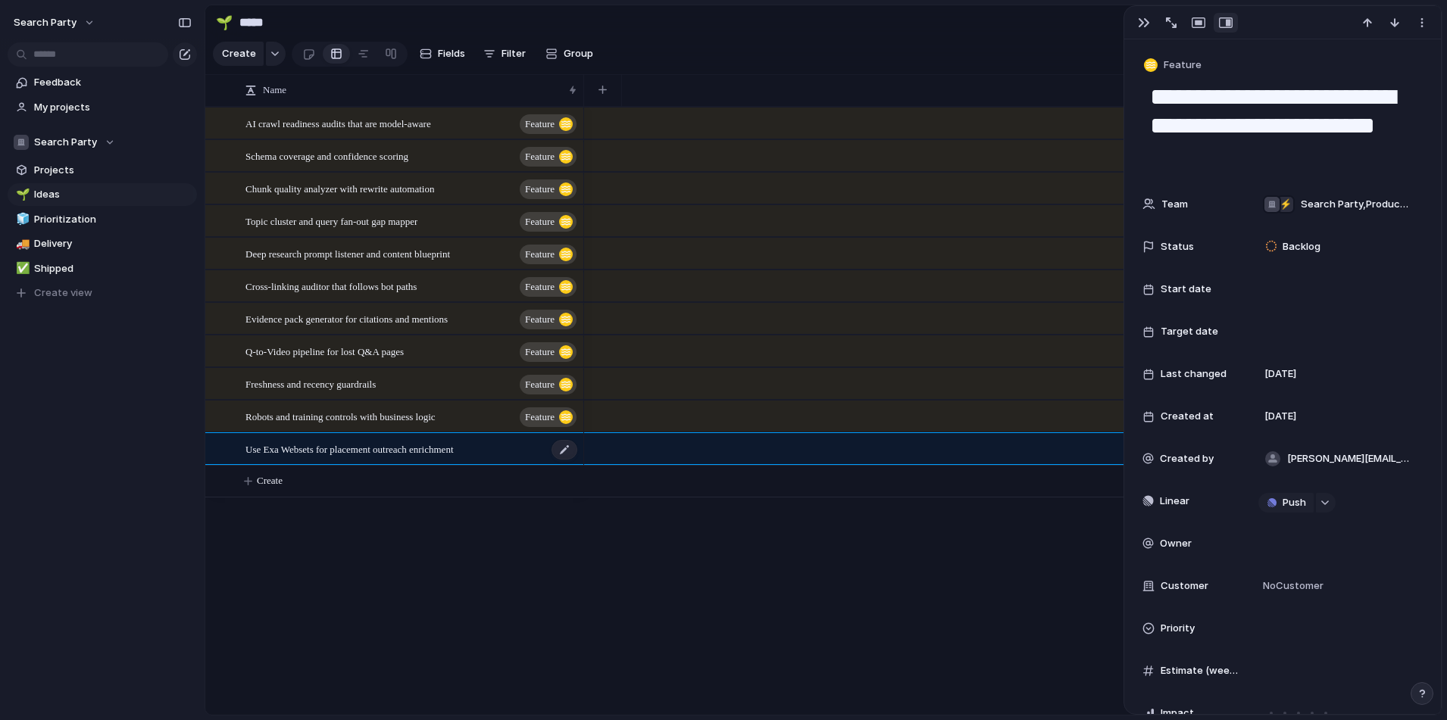
type textarea "**********"
click at [1082, 70] on span "Project" at bounding box center [1180, 65] width 35 height 15
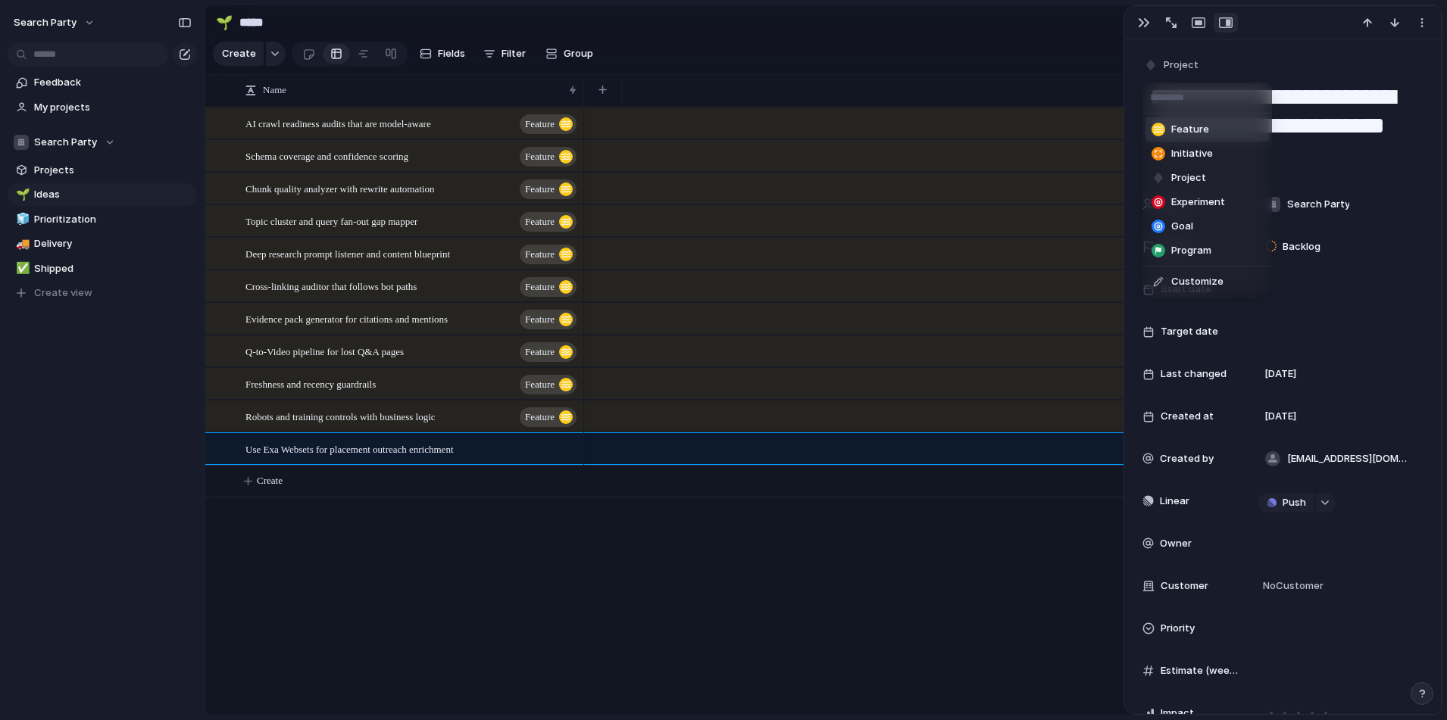
click at [1082, 128] on span "Feature" at bounding box center [1190, 129] width 38 height 15
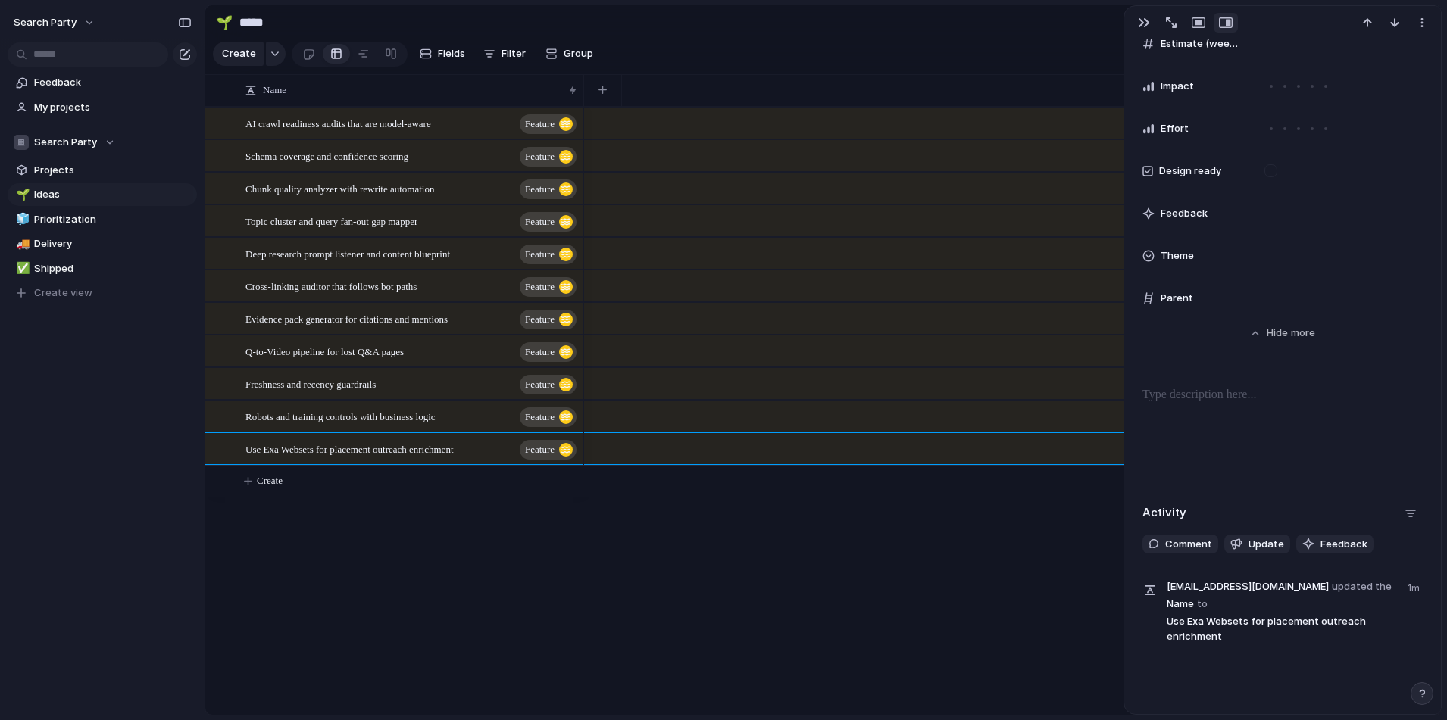
scroll to position [655, 0]
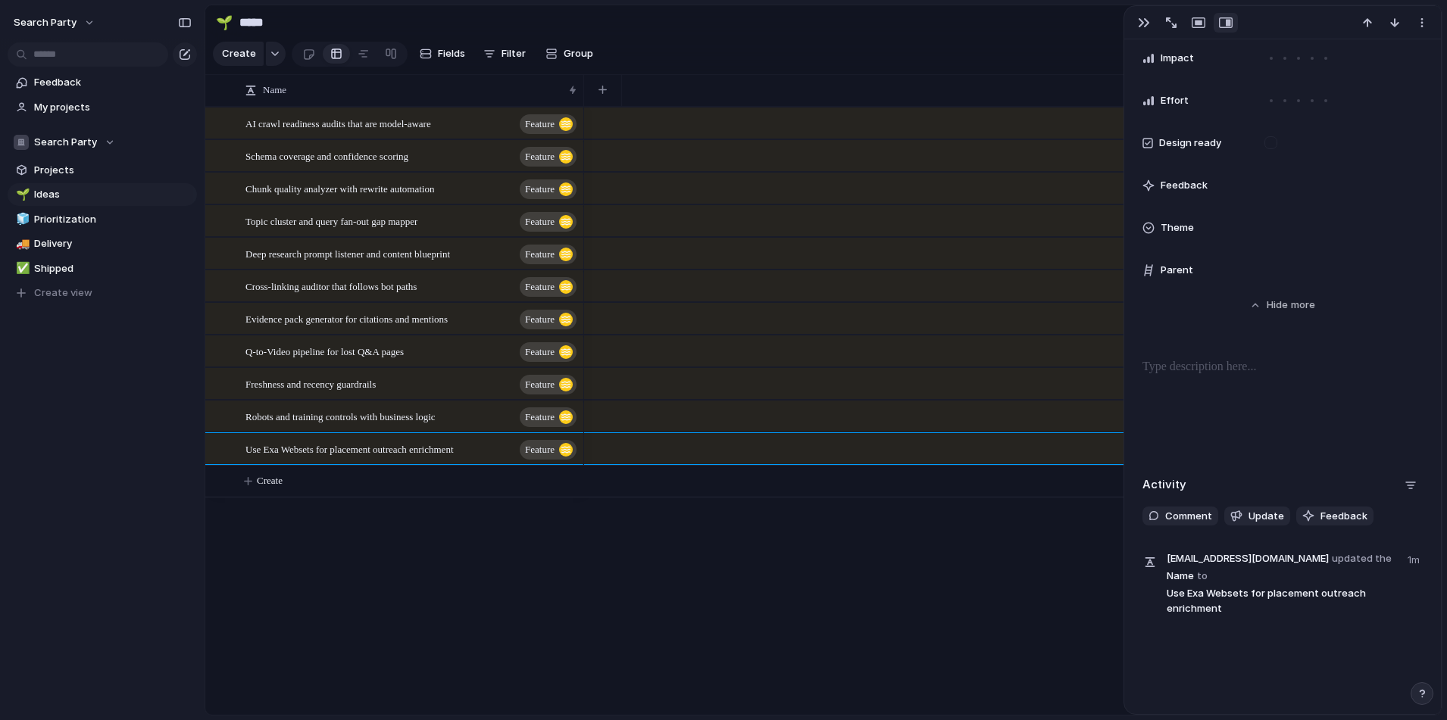
click at [1082, 356] on div "**********" at bounding box center [1282, 6] width 317 height 1244
click at [1082, 391] on div at bounding box center [1282, 406] width 280 height 97
click at [1082, 408] on div at bounding box center [1282, 406] width 280 height 97
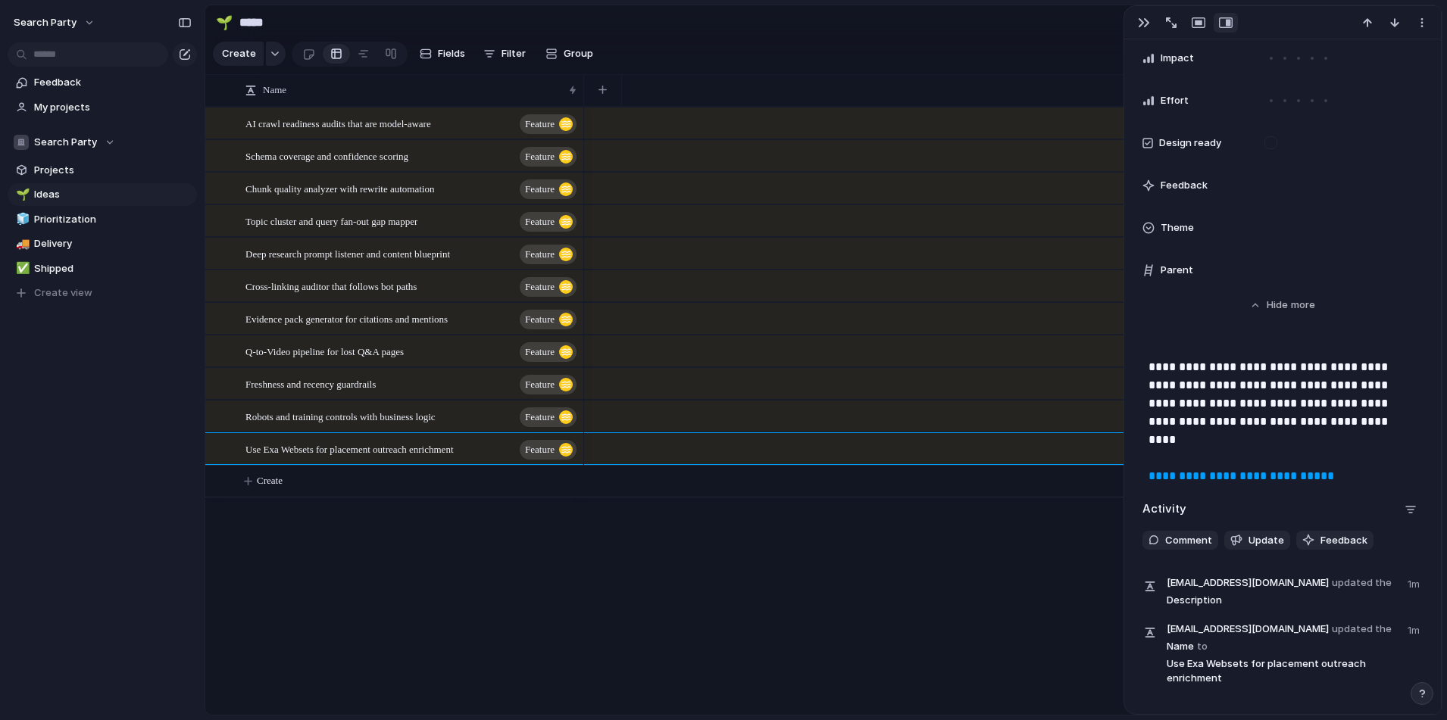
click at [551, 601] on div "AI crawl readiness audits that are model-aware Feature Schema coverage and conf…" at bounding box center [823, 411] width 1236 height 608
click at [1082, 25] on div "button" at bounding box center [1144, 23] width 12 height 12
